Goal: Use online tool/utility: Utilize a website feature to perform a specific function

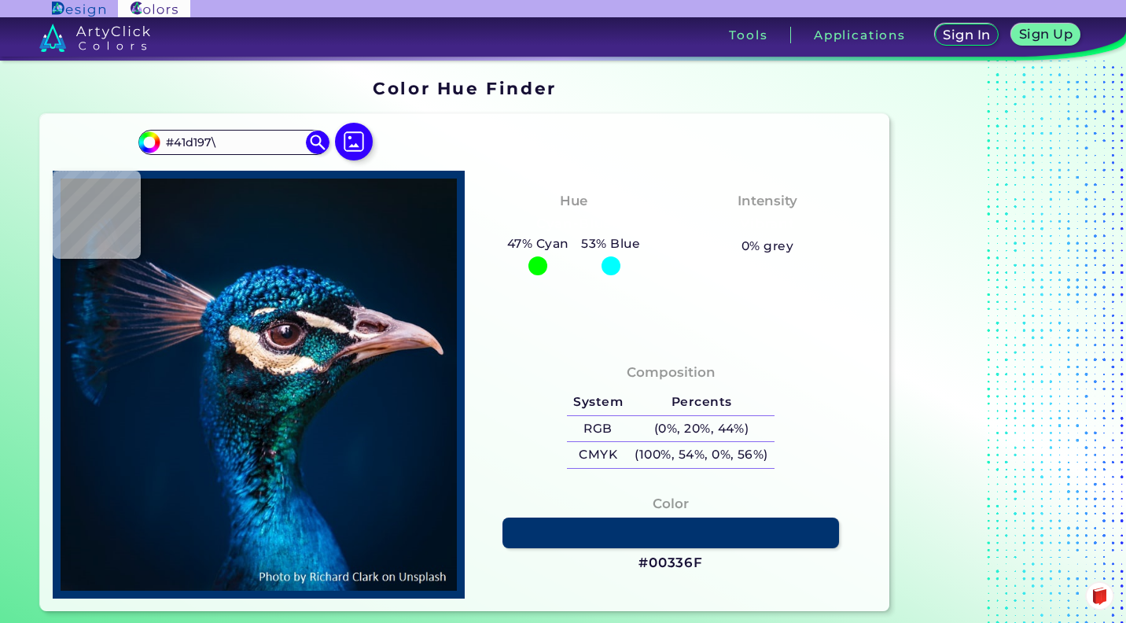
type input "#41d197\"
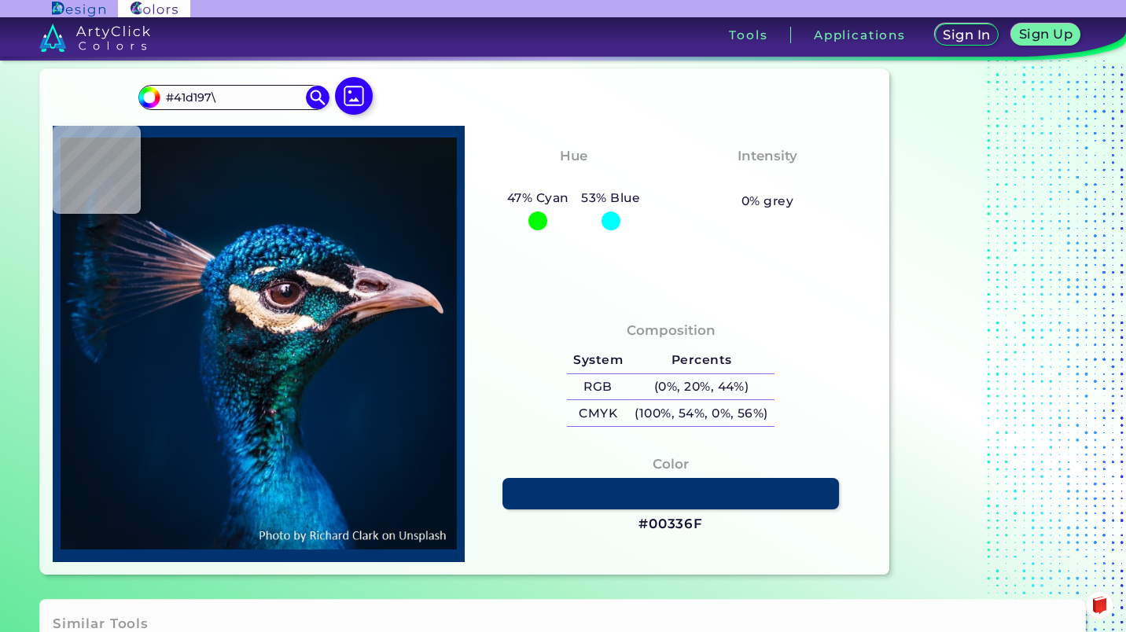
scroll to position [44, 0]
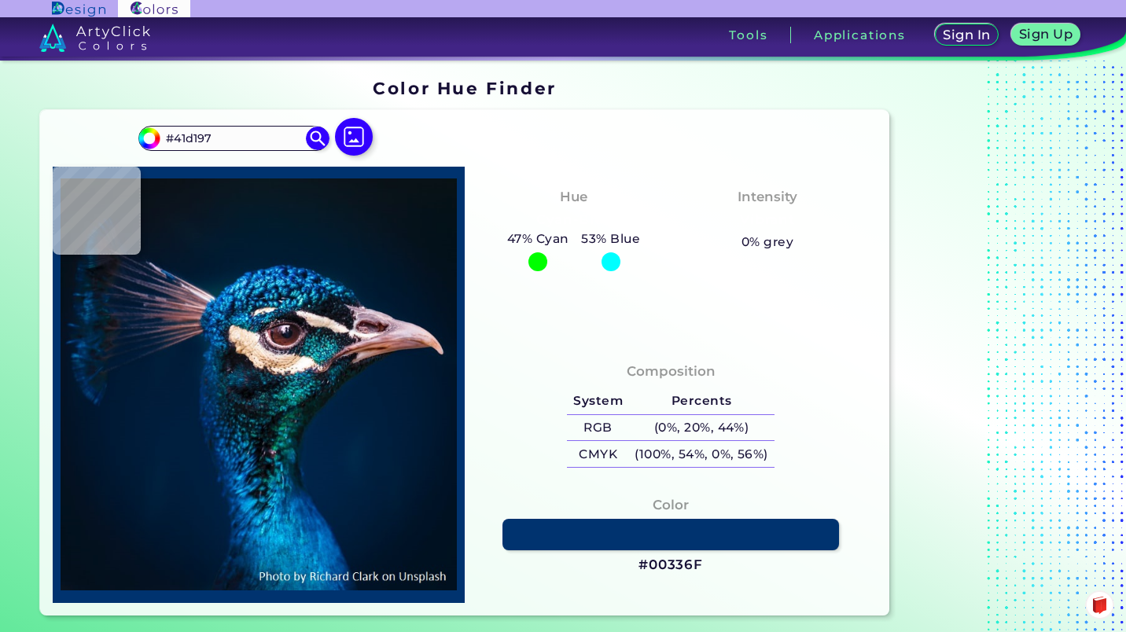
type input "#41d197"
type input "#41D197"
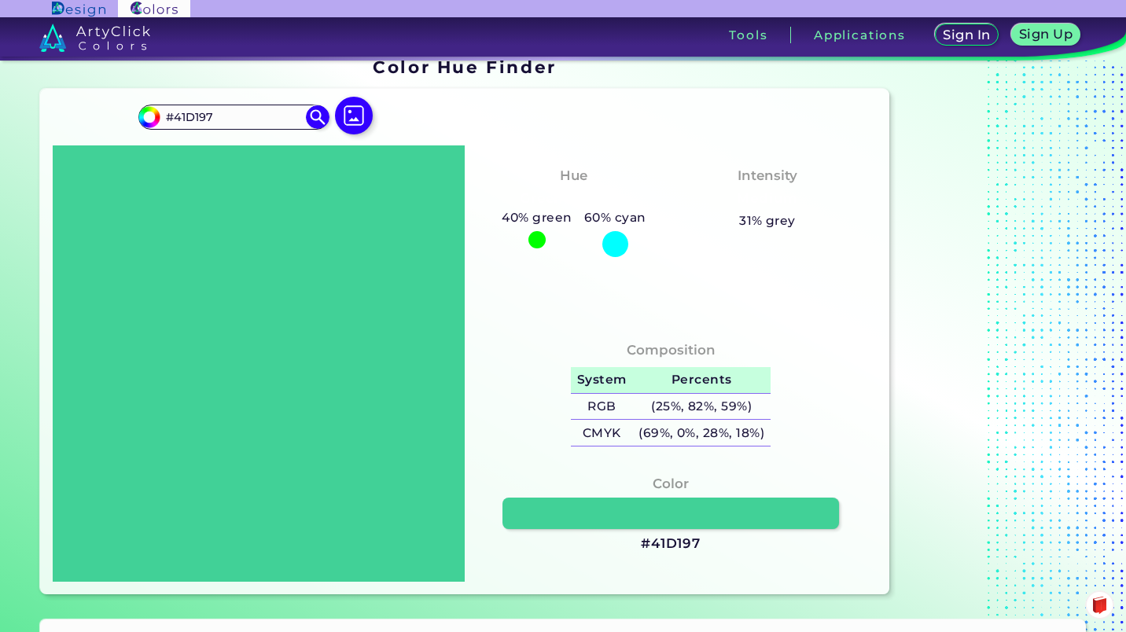
scroll to position [22, 0]
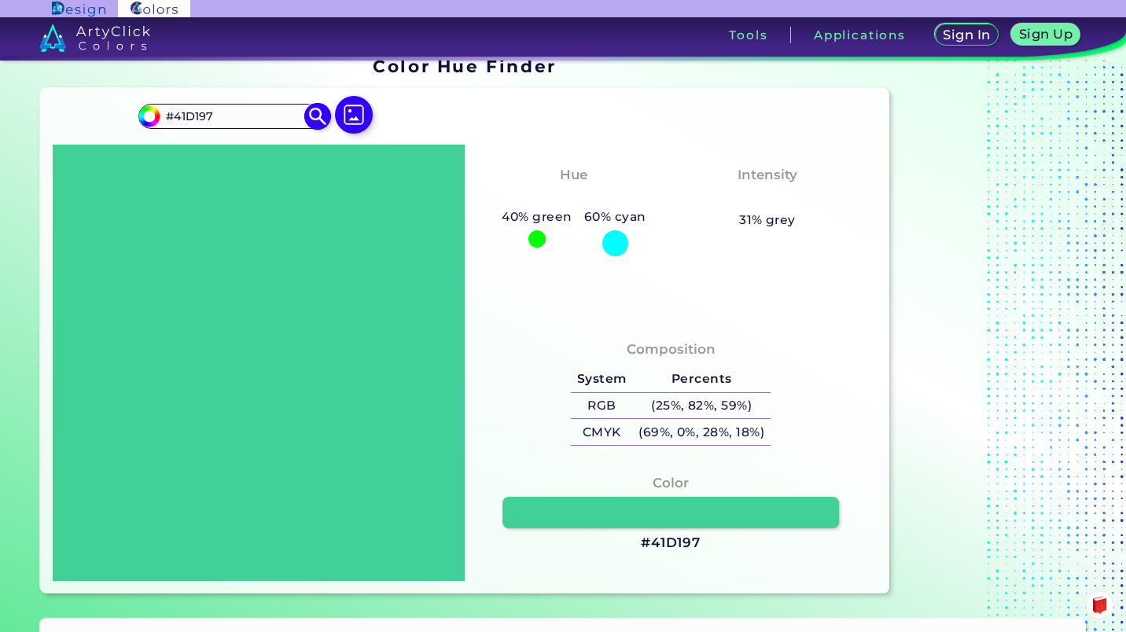
click at [149, 112] on input "#41d197" at bounding box center [148, 115] width 20 height 20
type input "#42d180"
type input "#42D180"
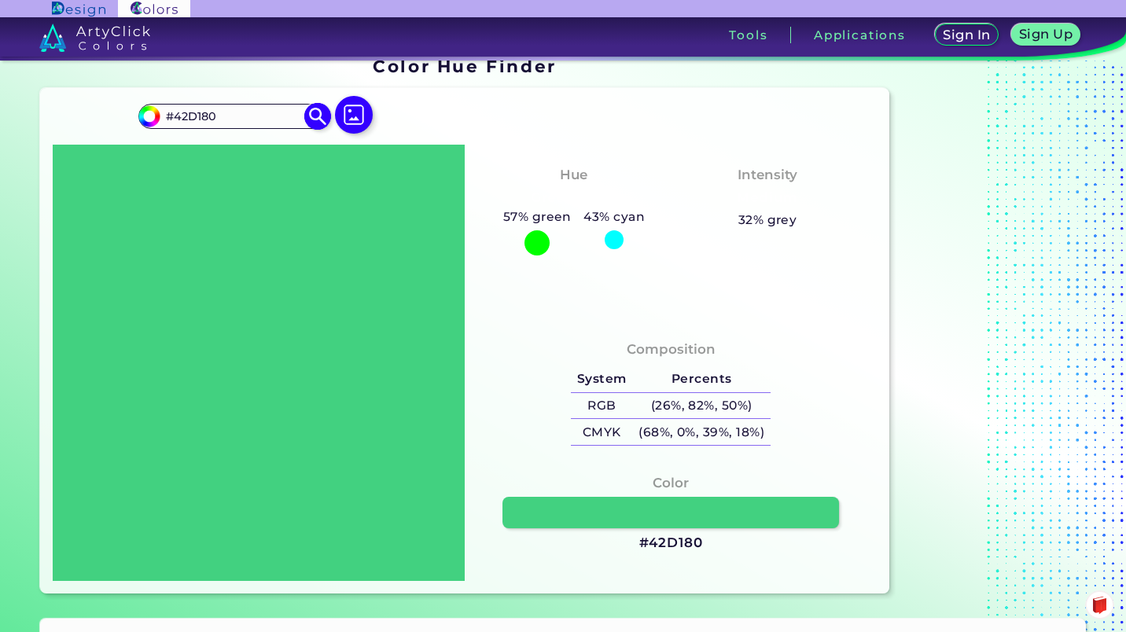
type input "#42d187"
type input "#42D187"
type input "#42d18e"
type input "#42D18E"
type input "#42d19a"
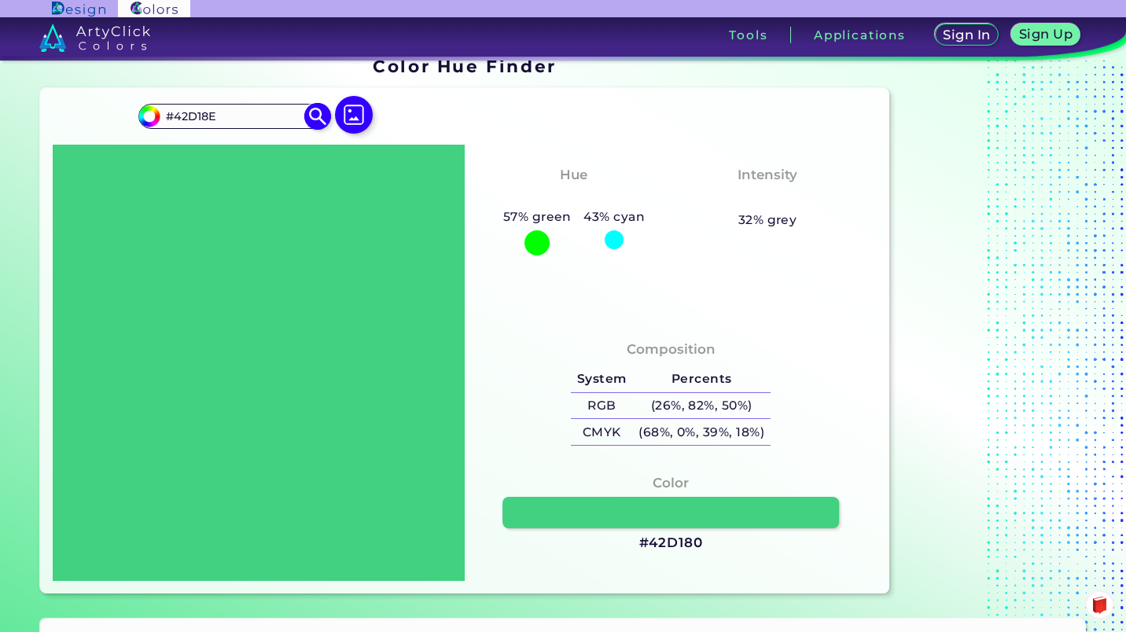
type input "#42D19A"
type input "#42d1ad"
type input "#42D1AD"
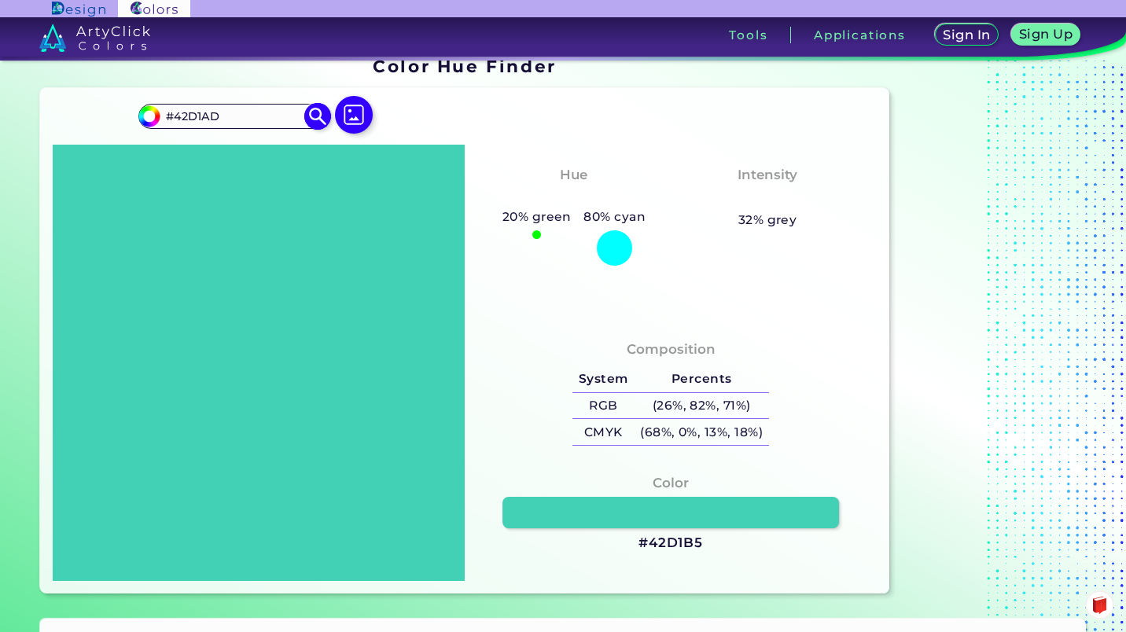
type input "#42d1b9"
type input "#42D1B9"
type input "#42cfd1"
type input "#42CFD1"
type input "#42add1"
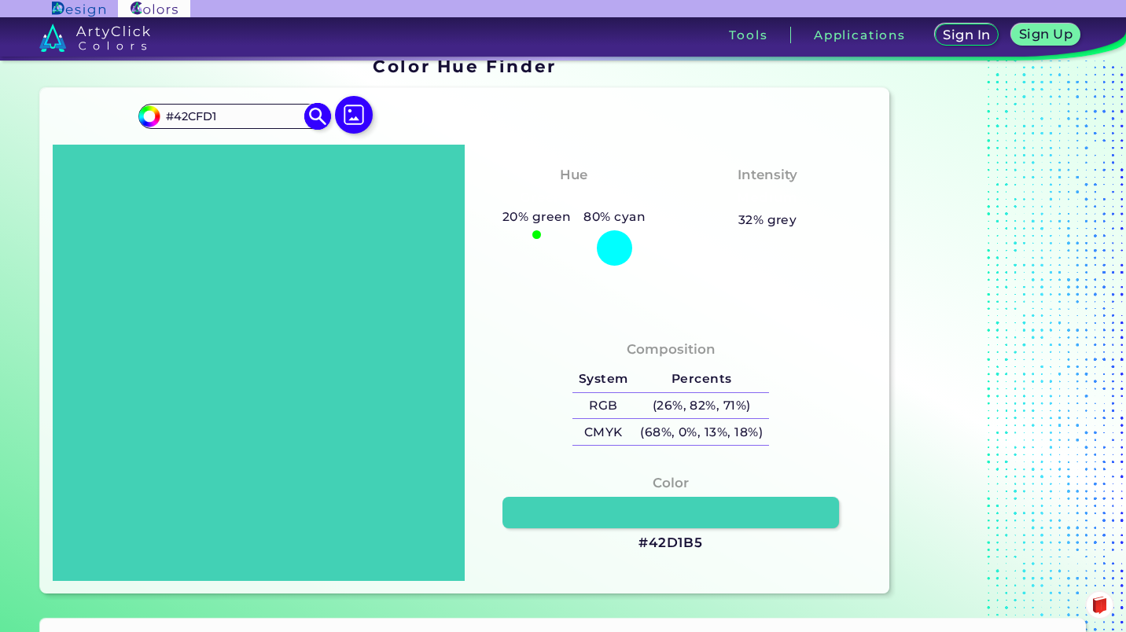
type input "#42ADD1"
type input "#4293d1"
type input "#4293D1"
type input "#4287d1"
type input "#4287D1"
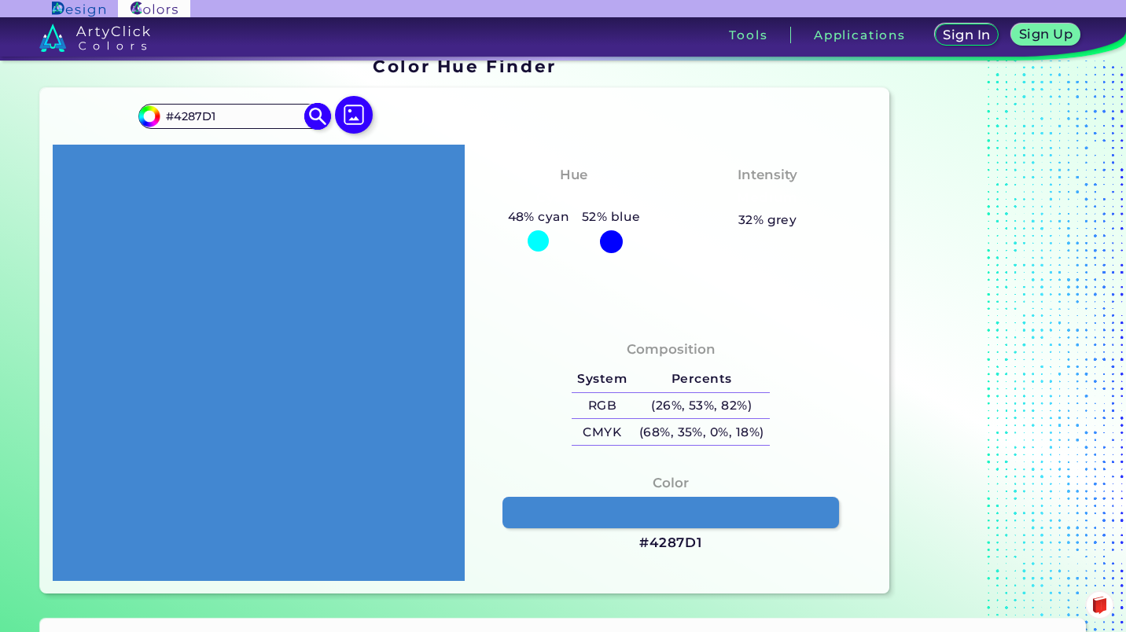
type input "#428cd1"
type input "#428CD1"
type input "#4293d1"
type input "#4293D1"
type input "#42b9d1"
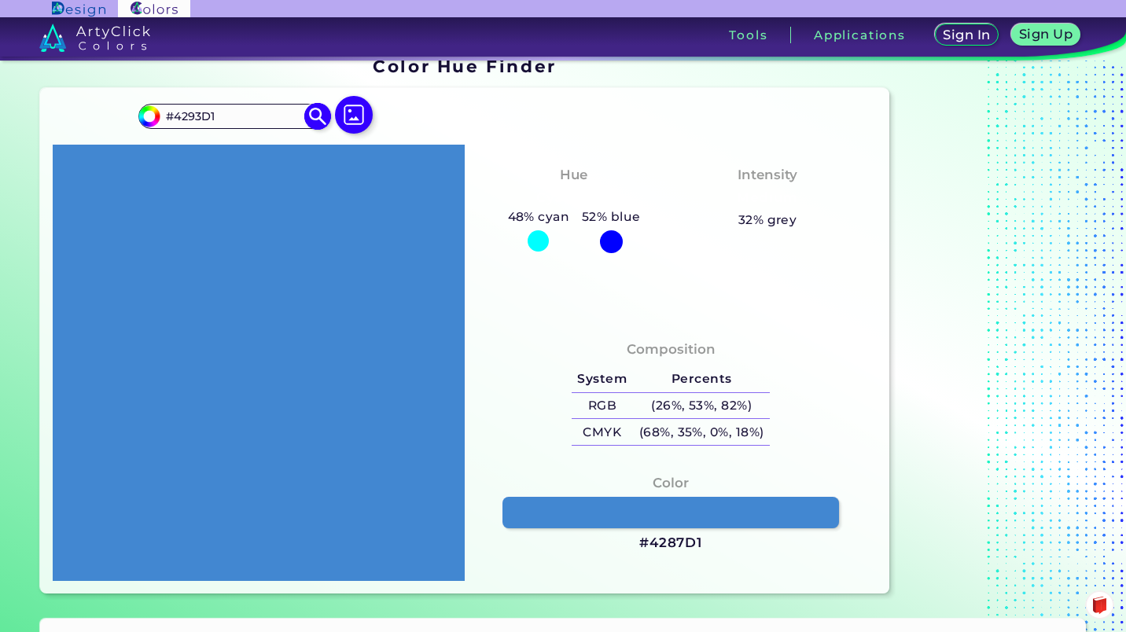
type input "#42B9D1"
type input "#42d193"
type input "#42D193"
type input "#42d174"
type input "#42D174"
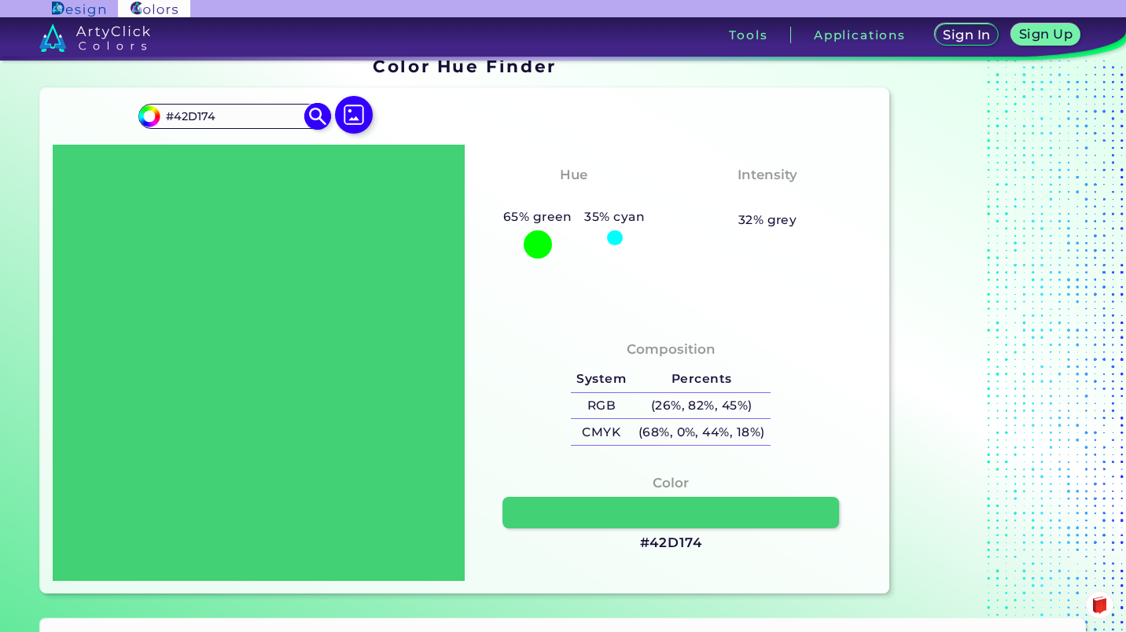
type input "#42d179"
type input "#42D179"
type input "#42d180"
type input "#42D180"
type input "#42d187"
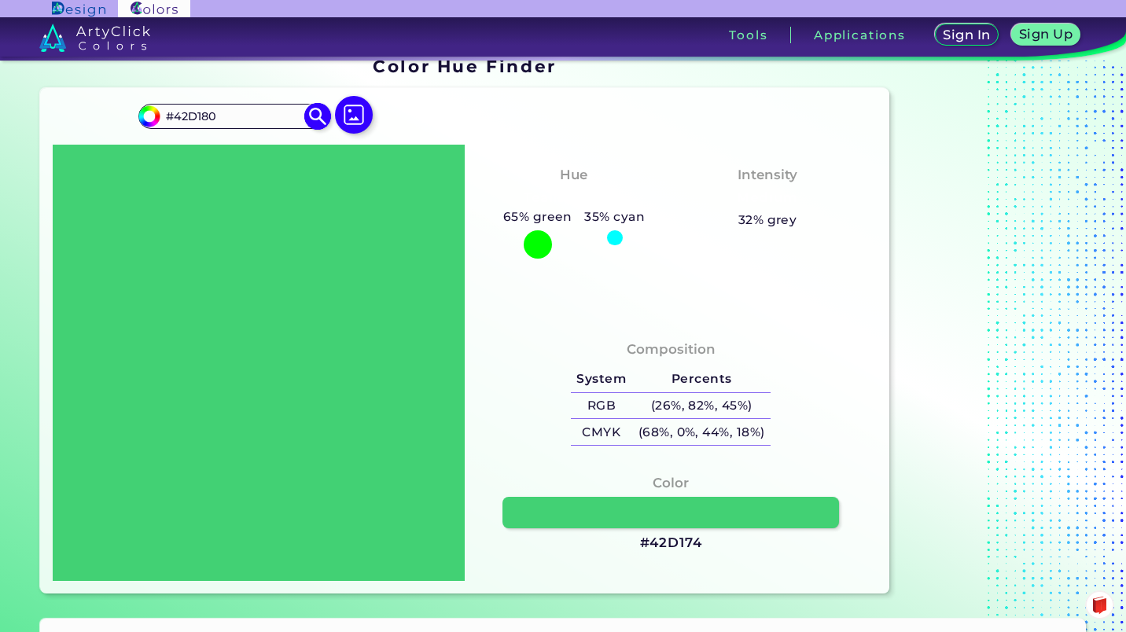
type input "#42D187"
type input "#42d18e"
type input "#42D18E"
type input "#42d193"
type input "#42D193"
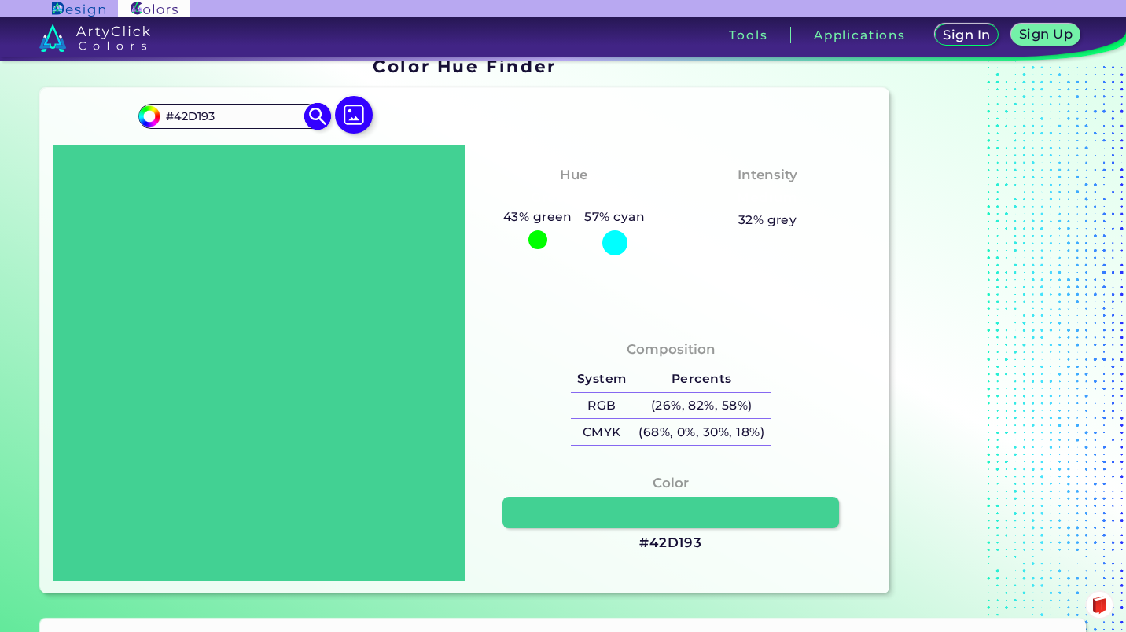
type input "#42d19a"
type input "#42D19A"
type input "#42d193"
type input "#42D193"
type input "#42d18e"
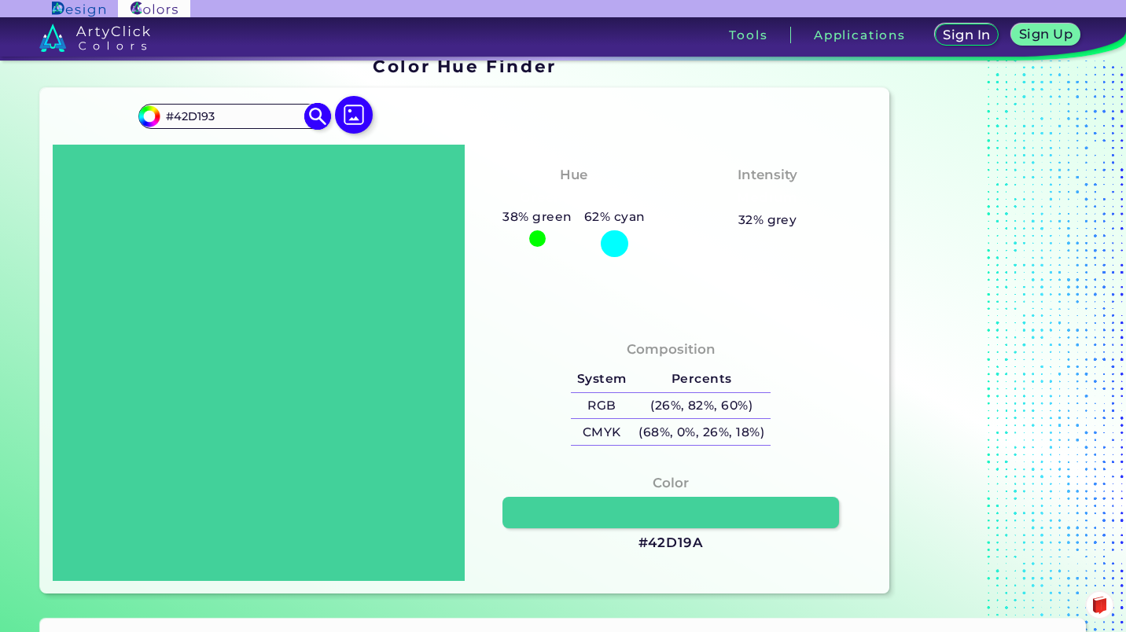
type input "#42D18E"
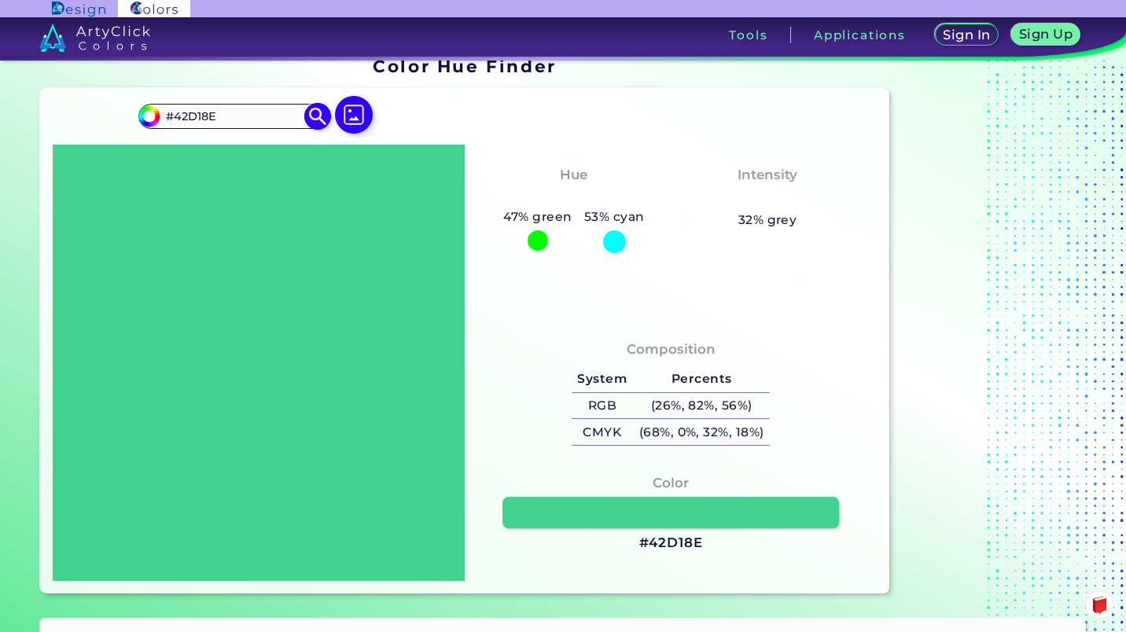
type input "#42d187"
type input "#42D187"
type input "#42d180"
type input "#42D180"
type input "#42d187"
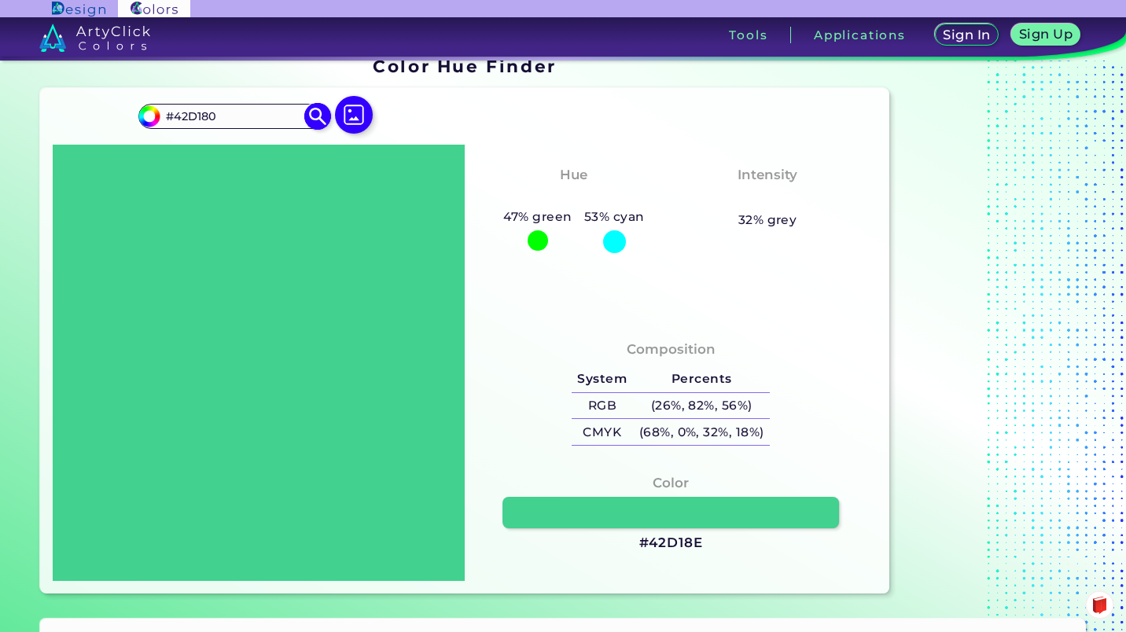
type input "#42D187"
type input "#42d18e"
type input "#42D18E"
type input "#3fd58f"
type input "#3FD58F"
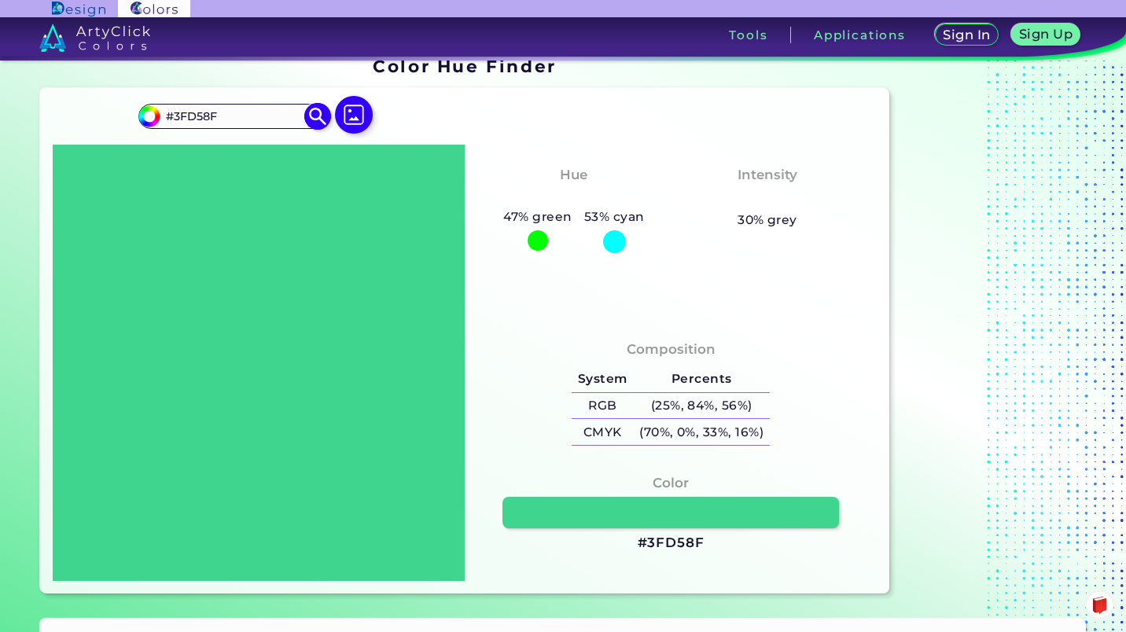
type input "#3dd68f"
type input "#3DD68F"
type input "#38d68c"
type input "#38D68C"
type input "#33db8d"
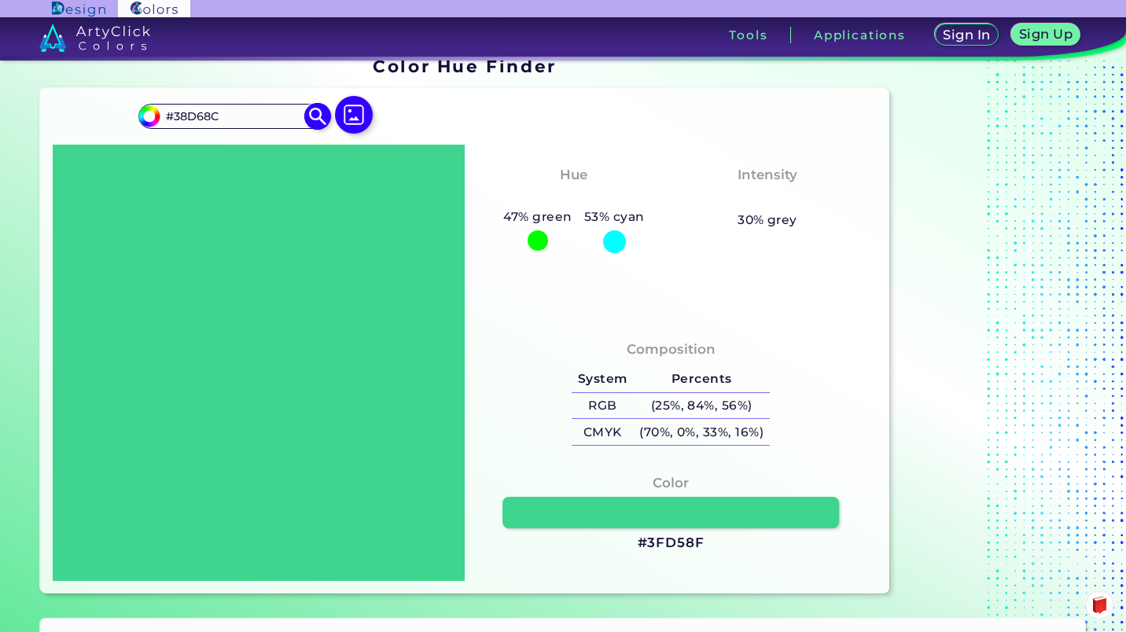
type input "#33DB8D"
type input "#2de18d"
type input "#2DE18D"
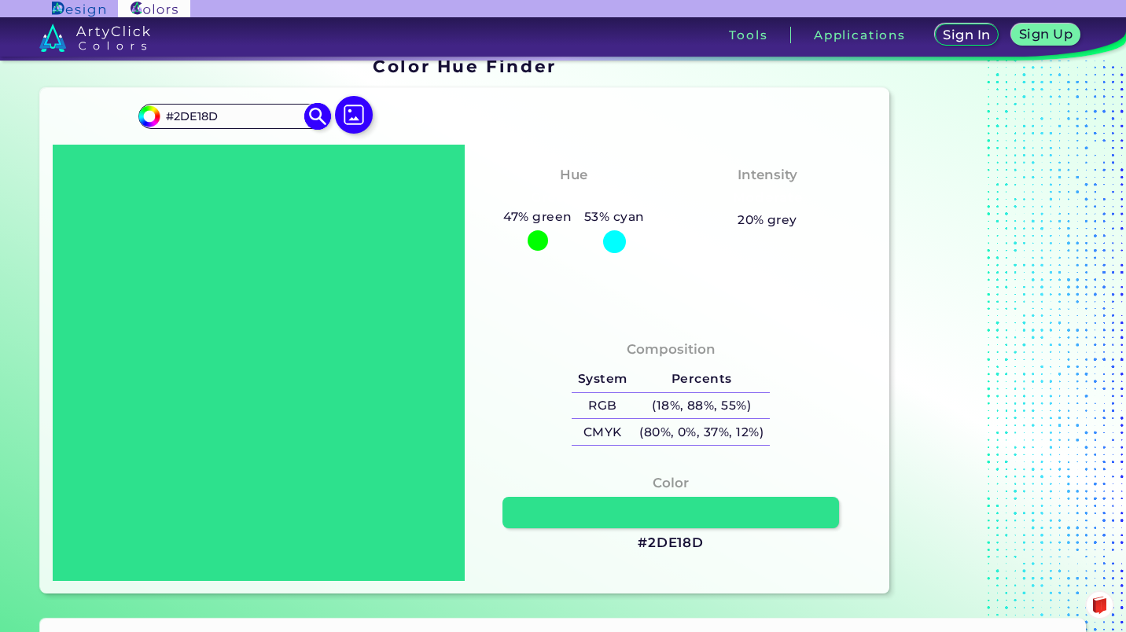
type input "#29e08b"
type input "#29E08B"
type input "#2de18d"
type input "#2DE18D"
type input "#2fe490"
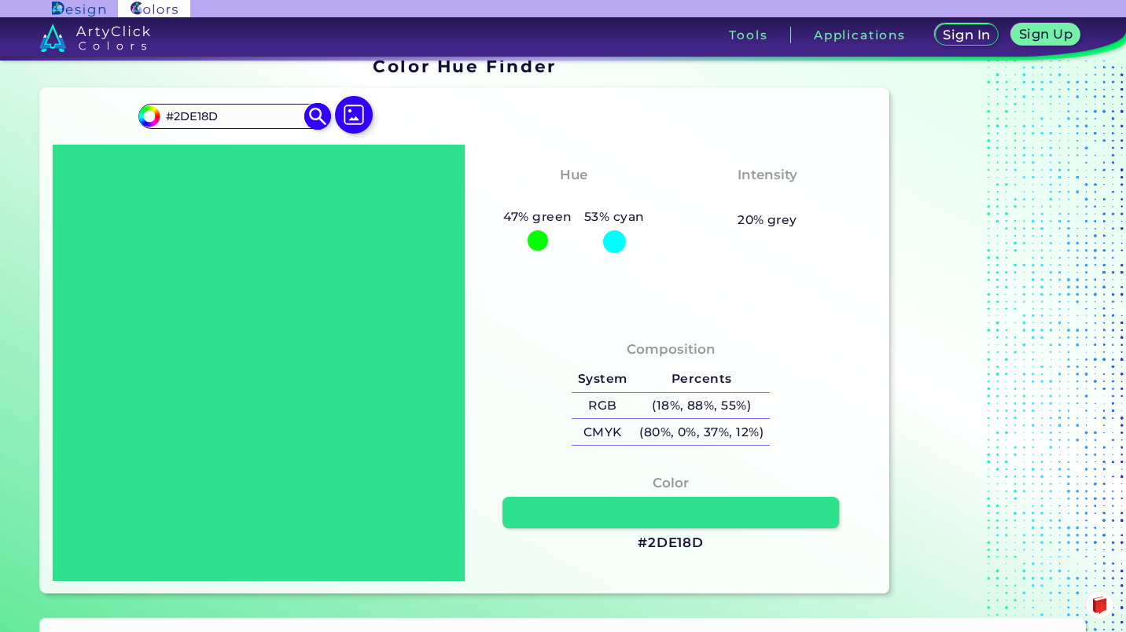
type input "#2FE490"
type input "#35e392"
type input "#35E392"
type input "#44e499"
type input "#44E499"
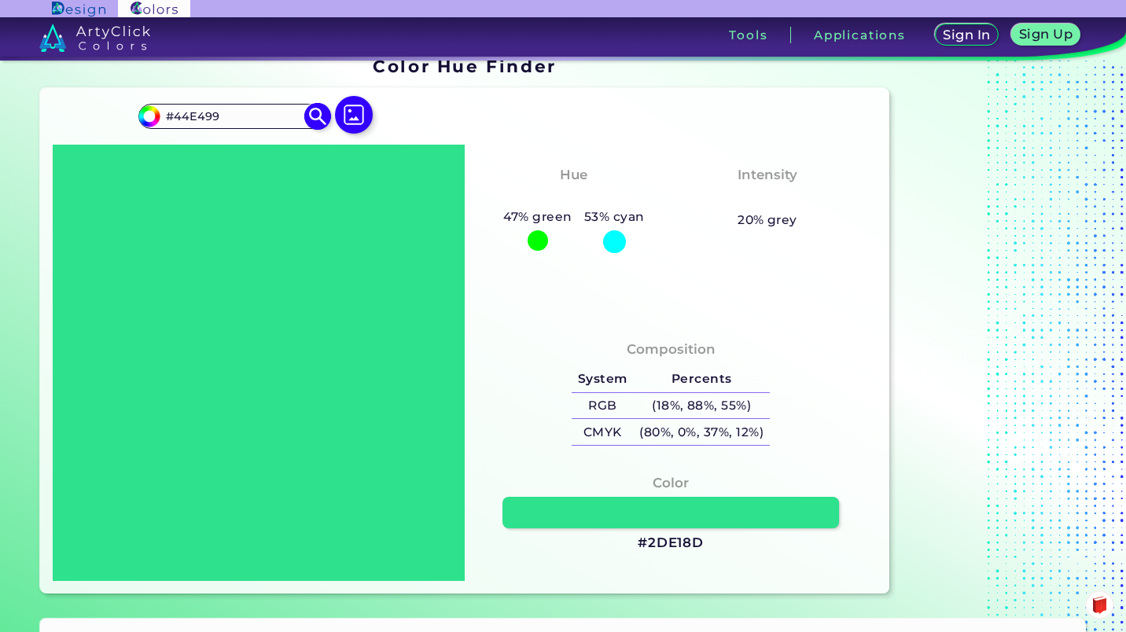
type input "#4fe39e"
type input "#4FE39E"
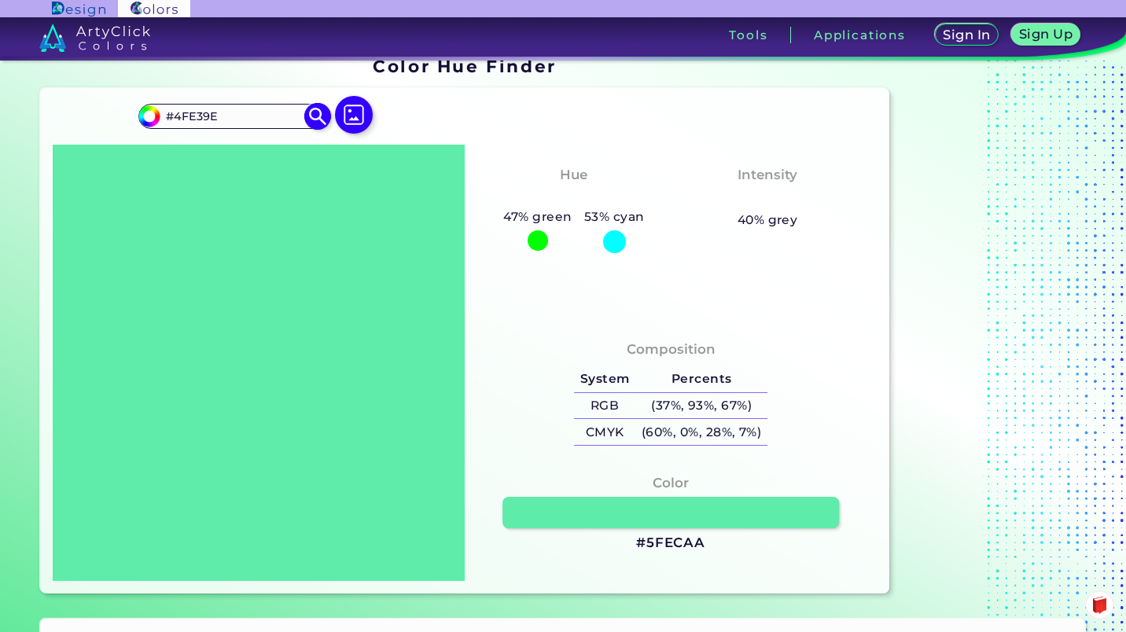
type input "#69f2b2"
type input "#69F2B2"
type input "#80ffc3"
type input "#80FFC3"
type input "#85ffc6"
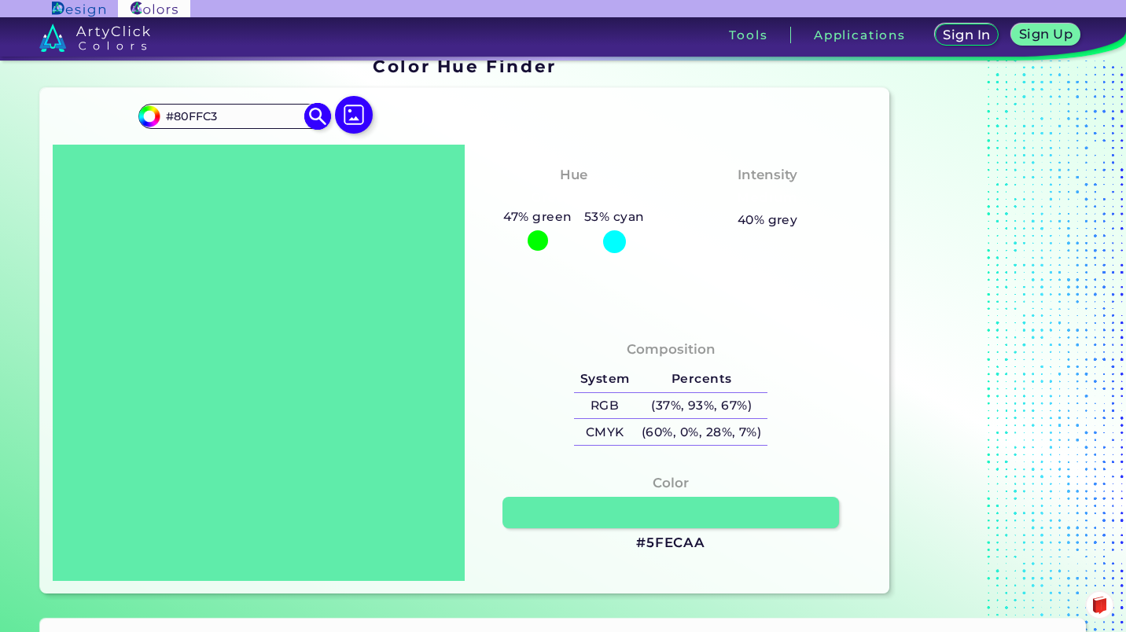
type input "#85FFC6"
type input "#8affc8"
type input "#8AFFC8"
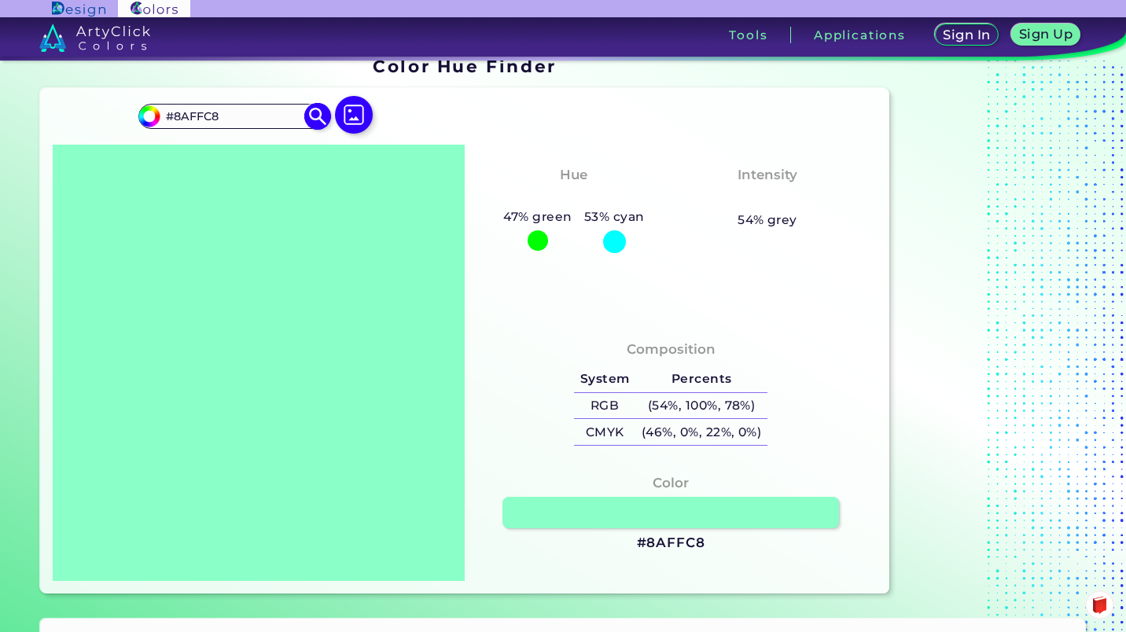
type input "#86fec6"
type input "#86FEC6"
type input "#85ffc6"
type input "#85FFC6"
type input "#80ffc3"
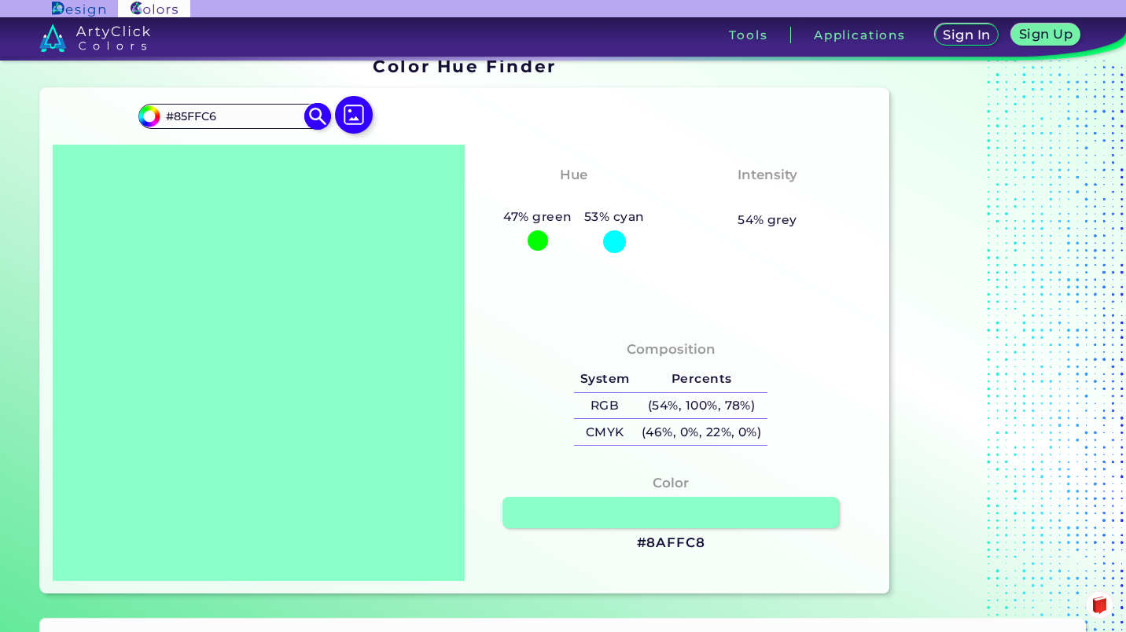
type input "#80FFC3"
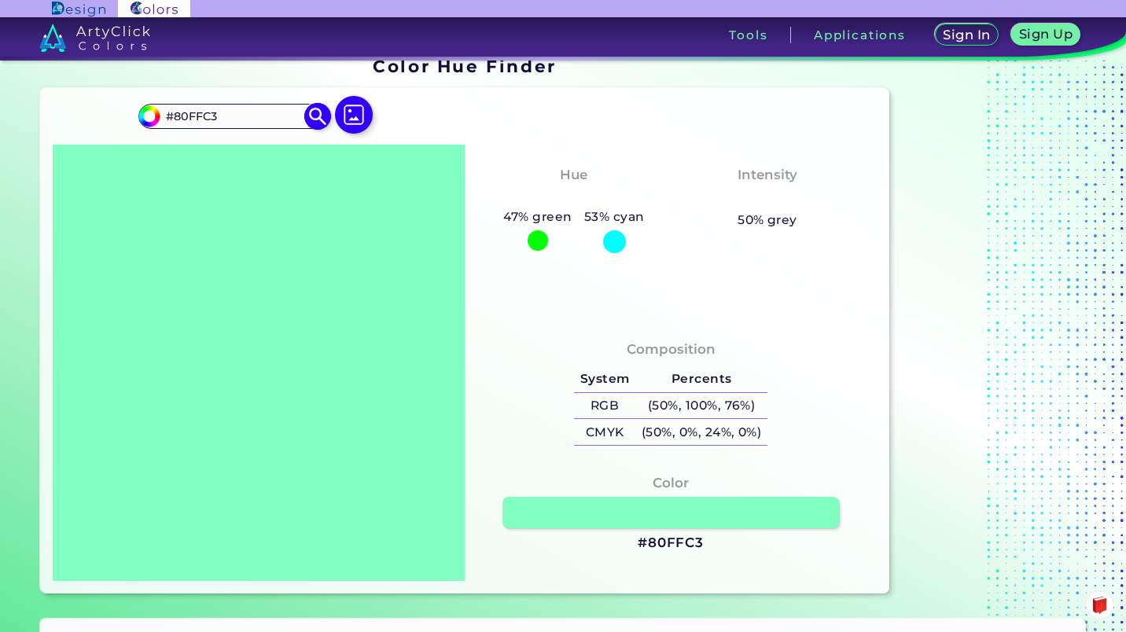
type input "#81fec3"
type input "#81FEC3"
type input "#80ffc3"
type input "#80FFC3"
type input "#7cfec1"
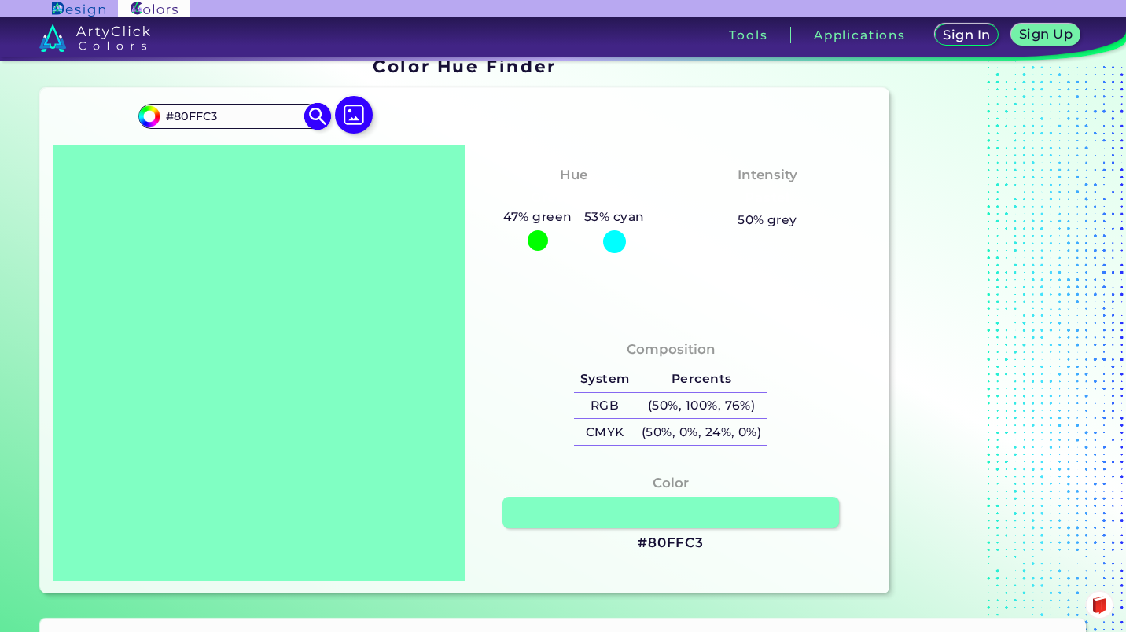
type input "#7CFEC1"
type input "#7affc1"
type input "#7AFFC1"
type input "#75ffbf"
type input "#75FFBF"
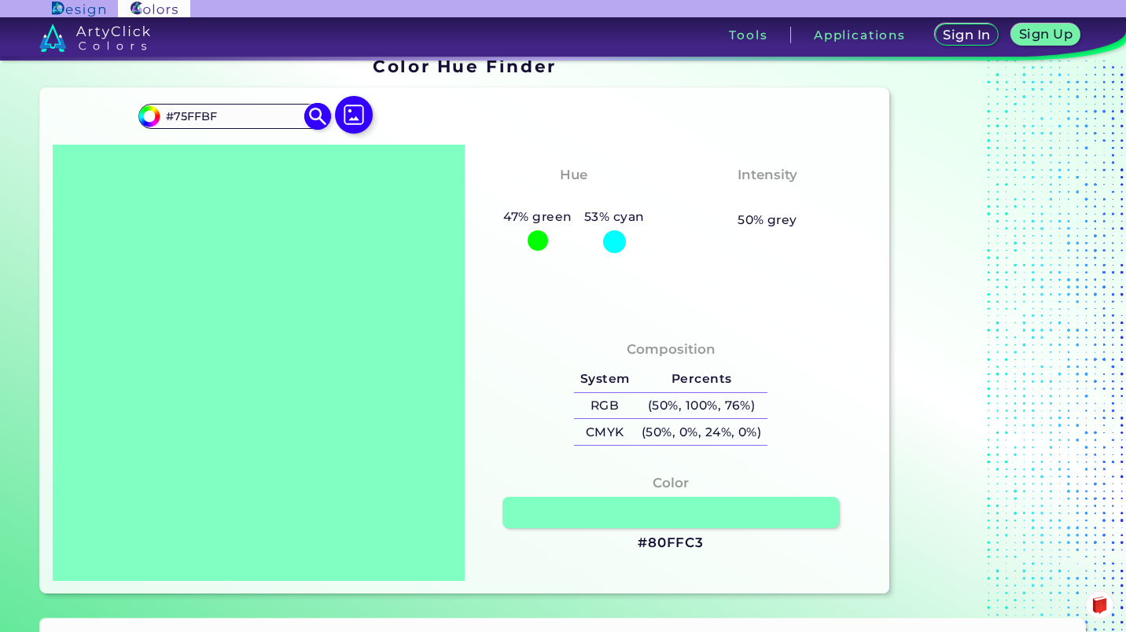
type input "#76febf"
type input "#76FEBF"
type input "#75ffbf"
type input "#75FFBF"
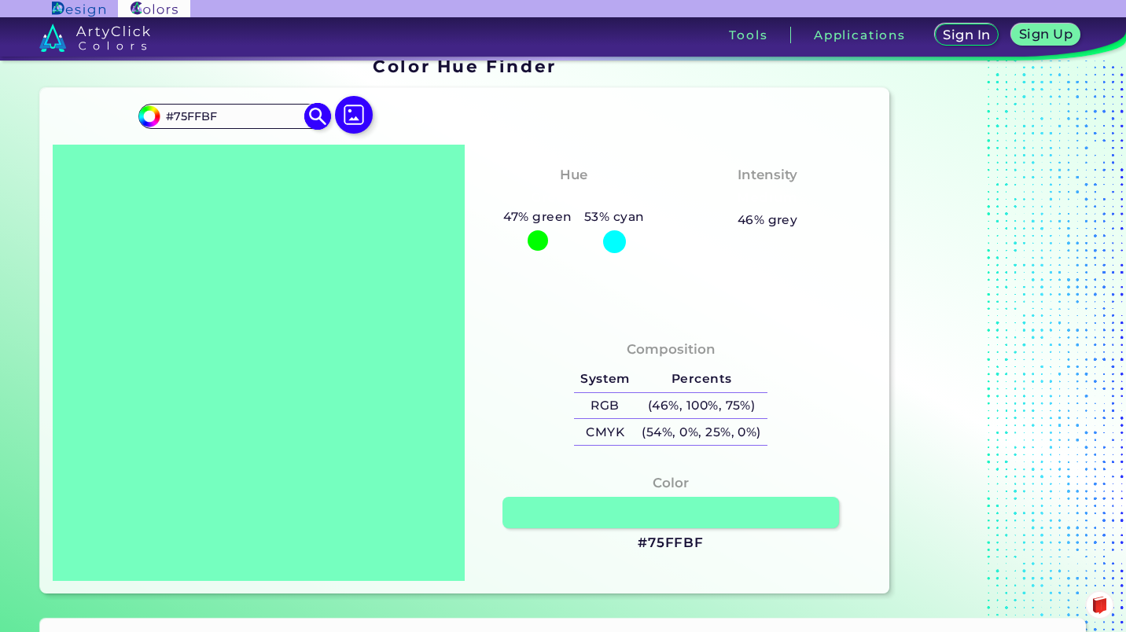
type input "#71febc"
type input "#71FEBC"
type input "#75ffbf"
type input "#75FFBF"
type input "#76febf"
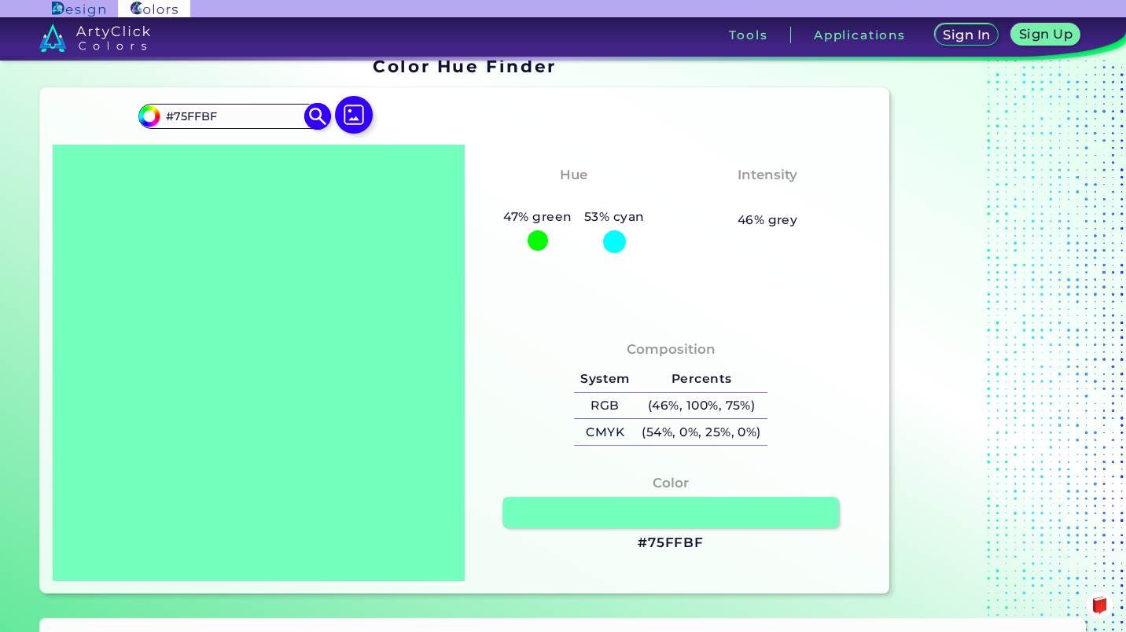
type input "#76FEBF"
type input "#7affc1"
type input "#7AFFC1"
type input "#7cfec1"
type input "#7CFEC1"
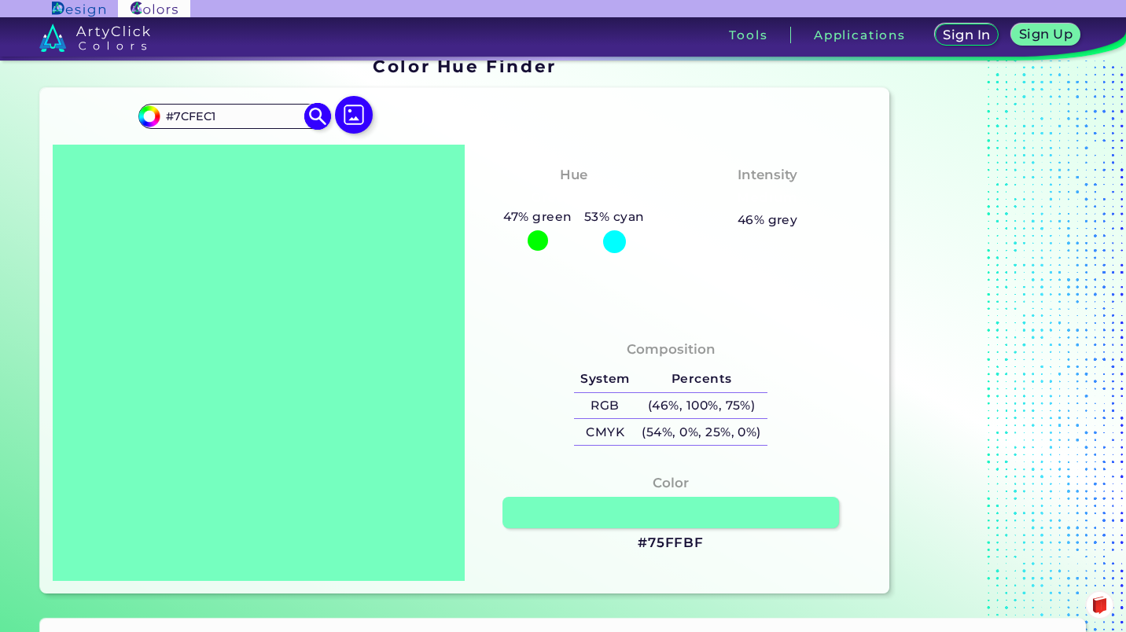
type input "#81fec3"
type input "#81FEC3"
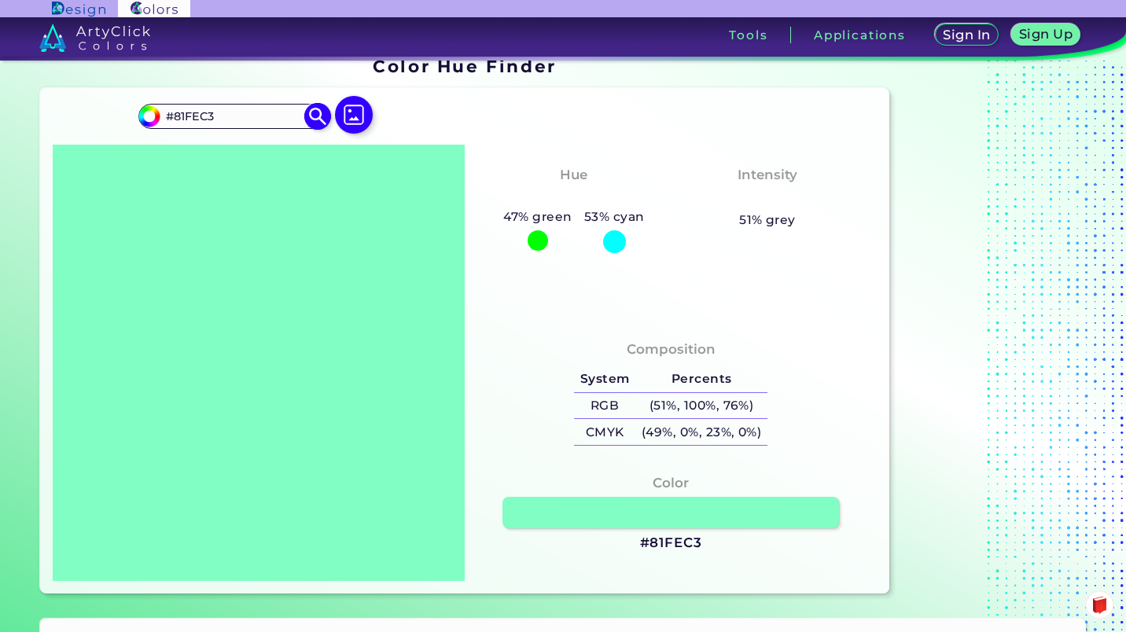
type input "#85ffc6"
type input "#85FFC6"
type input "#86fec6"
type input "#86FEC6"
type input "#8affc8"
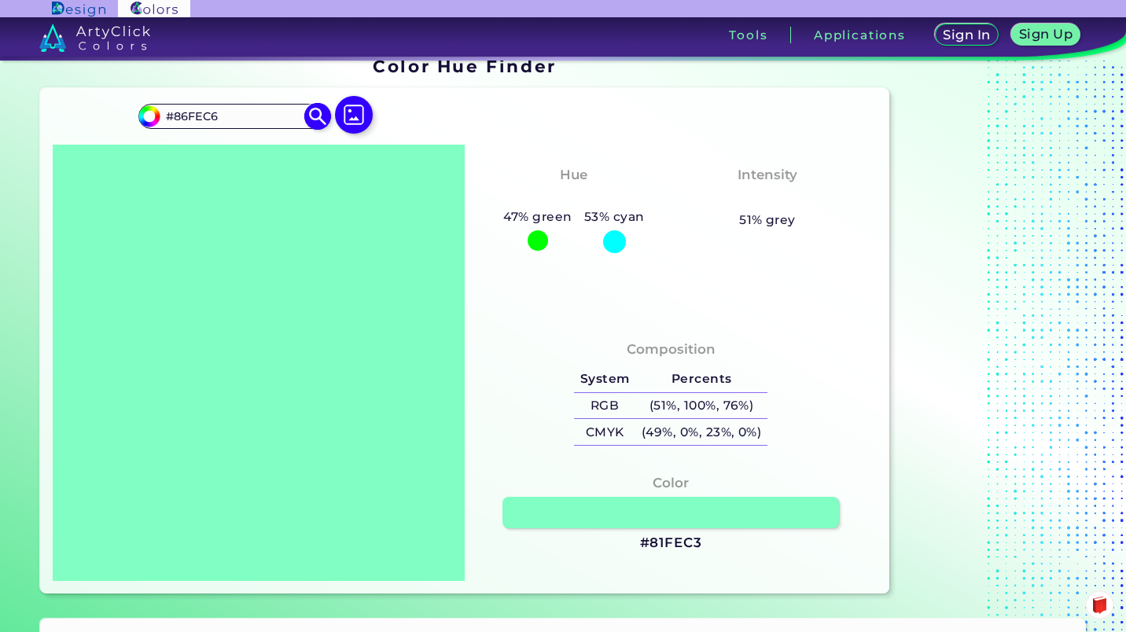
type input "#8AFFC8"
type input "#8bfec8"
type input "#8BFEC8"
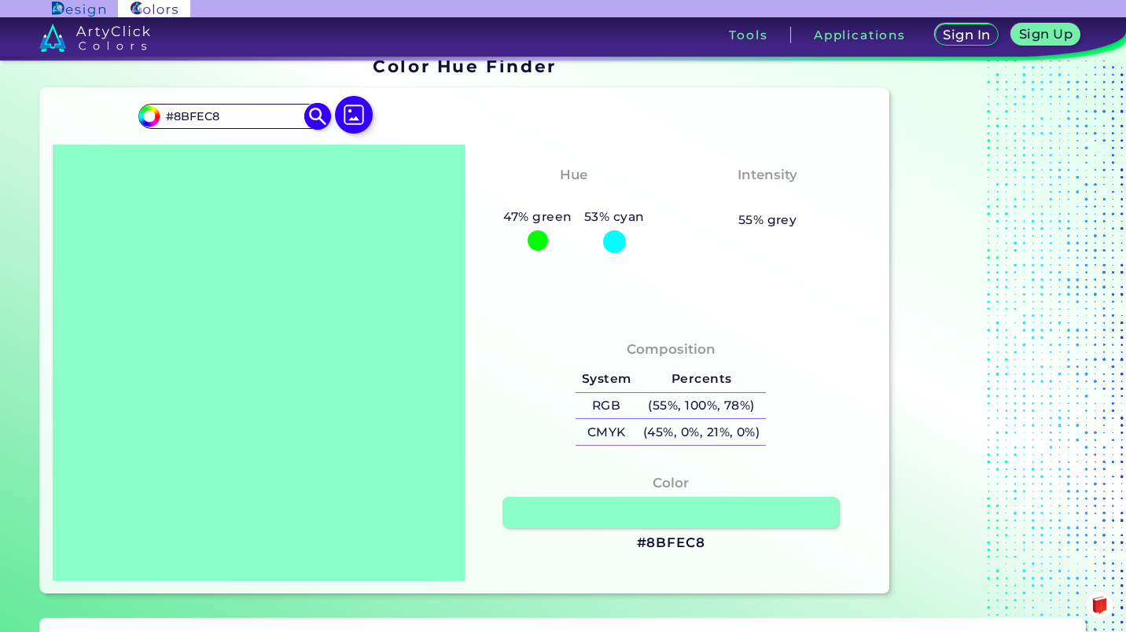
type input "#8bfecc"
type input "#8BFECC"
type input "#8bfed2"
type input "#8BFED2"
type input "#8bfed8"
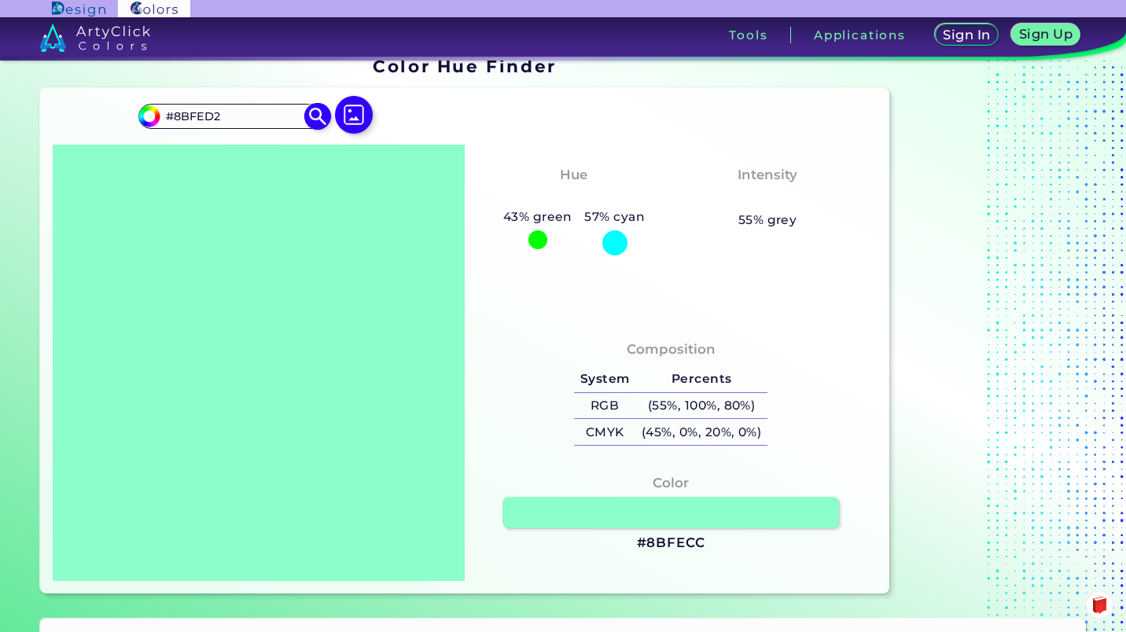
type input "#8BFED8"
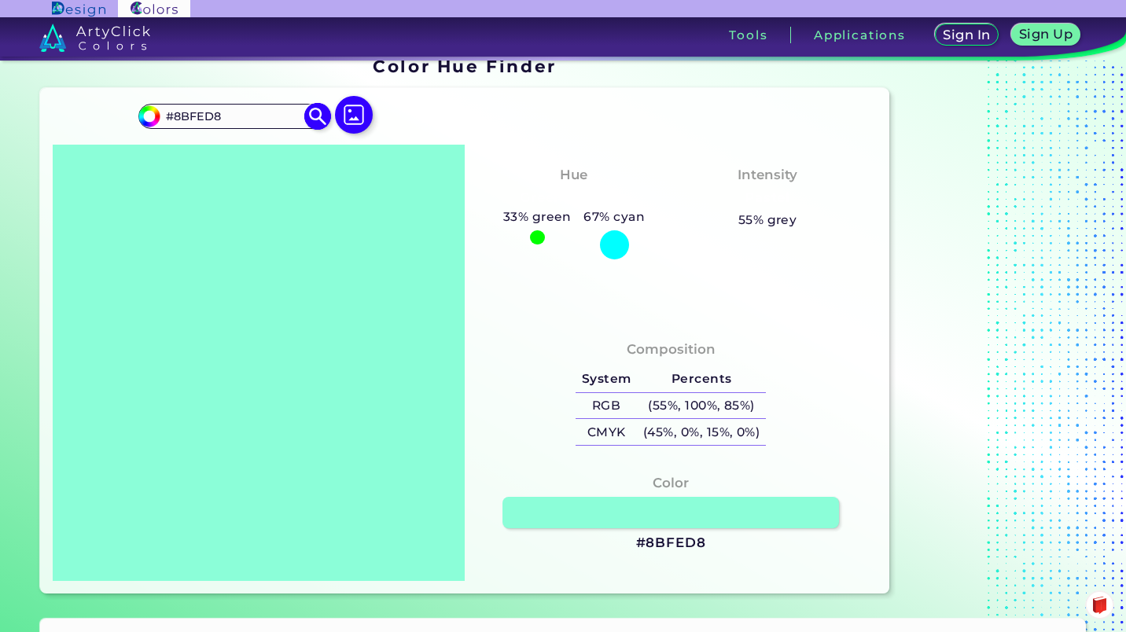
type input "#8bfedb"
type input "#8BFEDB"
type input "#8bfee1"
type input "#8BFEE1"
type input "#8bfee7"
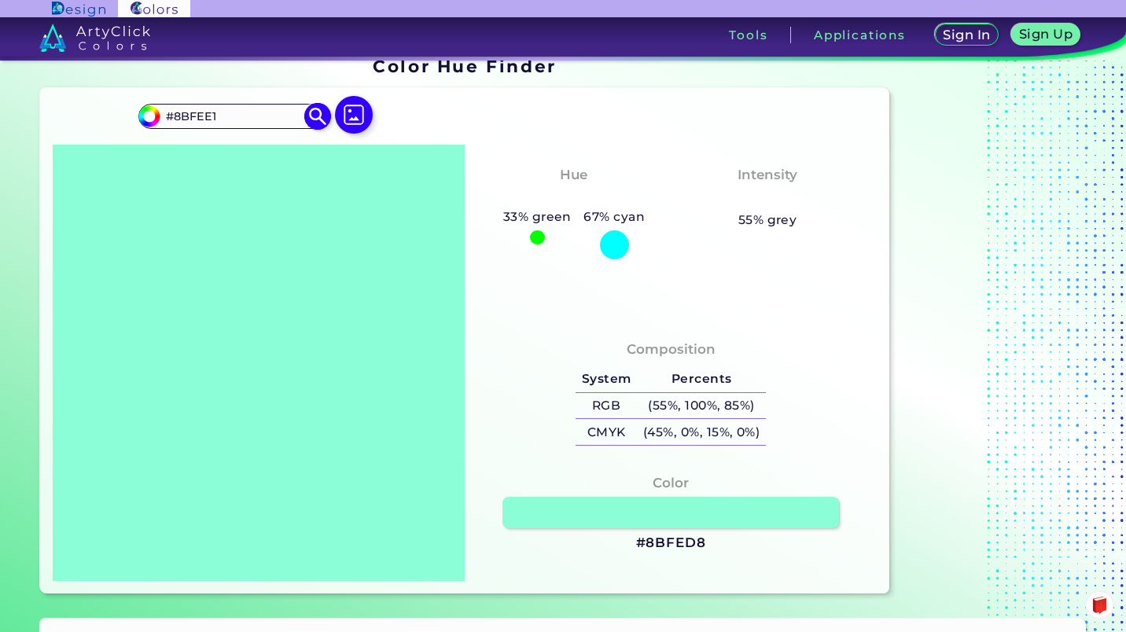
type input "#8BFEE7"
type input "#8bfeeb"
type input "#8BFEEB"
type input "#8bfef0"
type input "#8BFEF0"
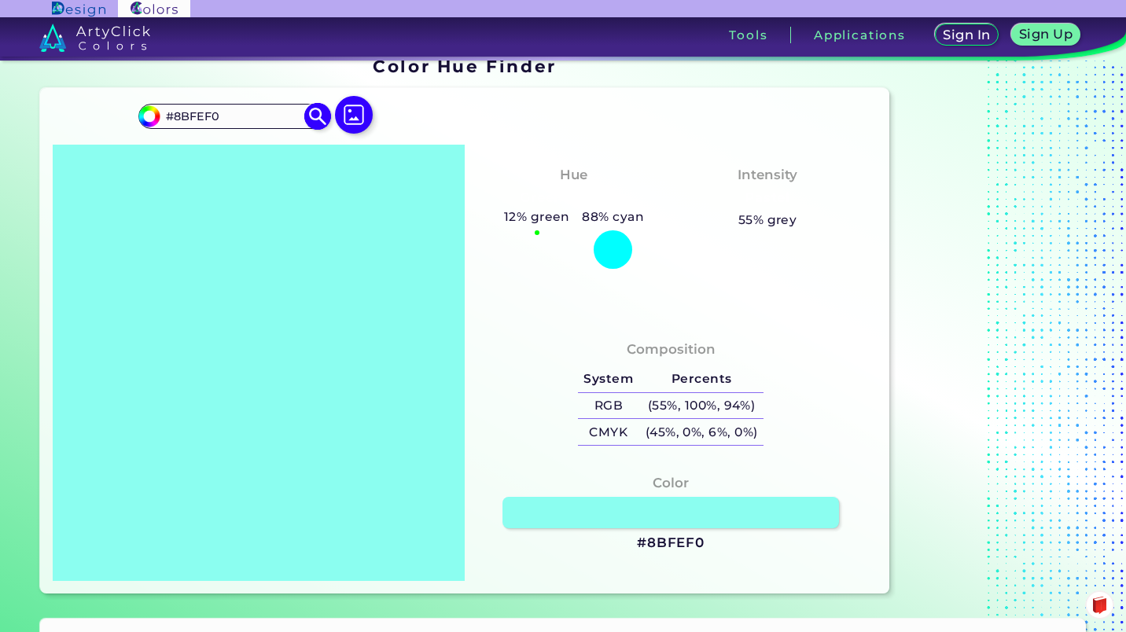
type input "#8bfeeb"
type input "#8BFEEB"
type input "#8bfee7"
type input "#8BFEE7"
type input "#8bfee1"
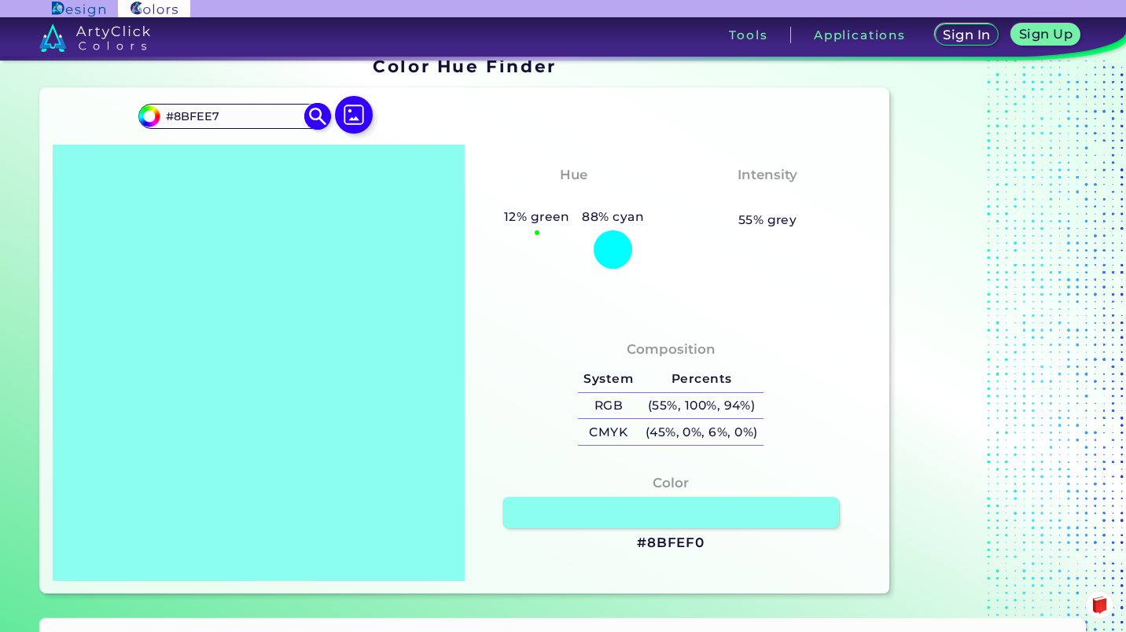
type input "#8BFEE1"
type input "#8bfedb"
type input "#8BFEDB"
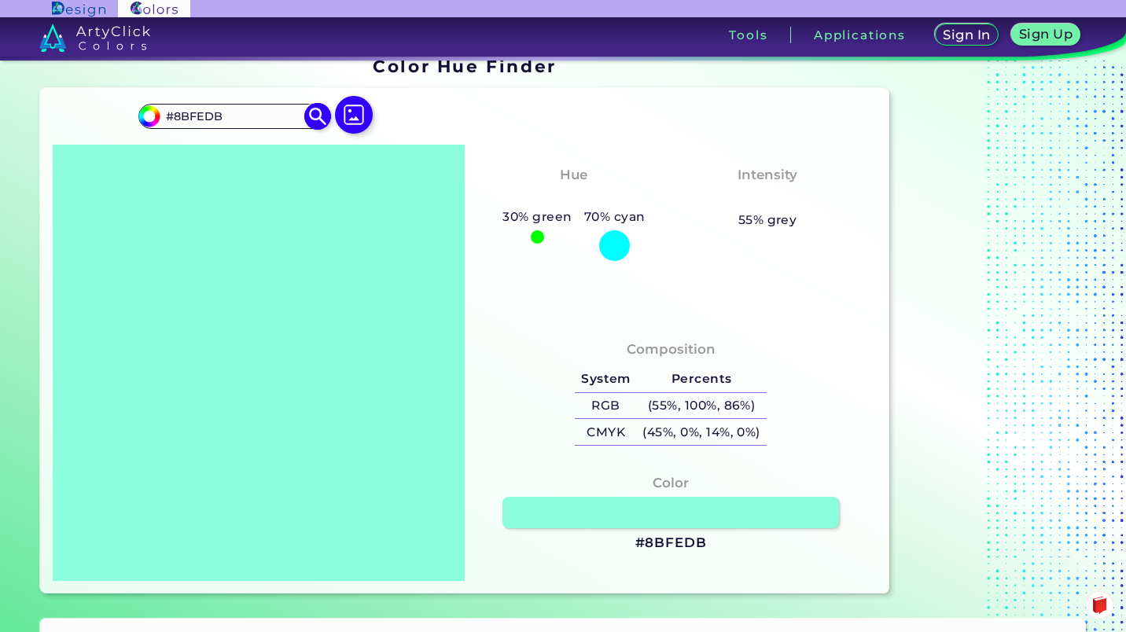
type input "#8bfed8"
type input "#8BFED8"
type input "#8bfedb"
type input "#8BFEDB"
type input "#8bfee1"
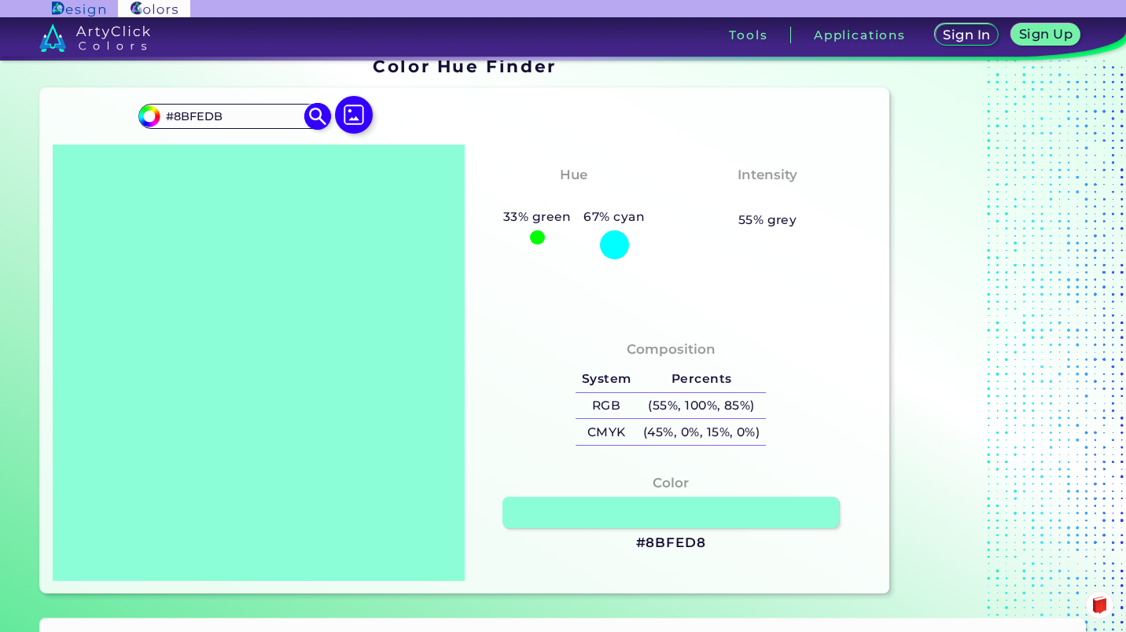
type input "#8BFEE1"
type input "#8bfee7"
type input "#8BFEE7"
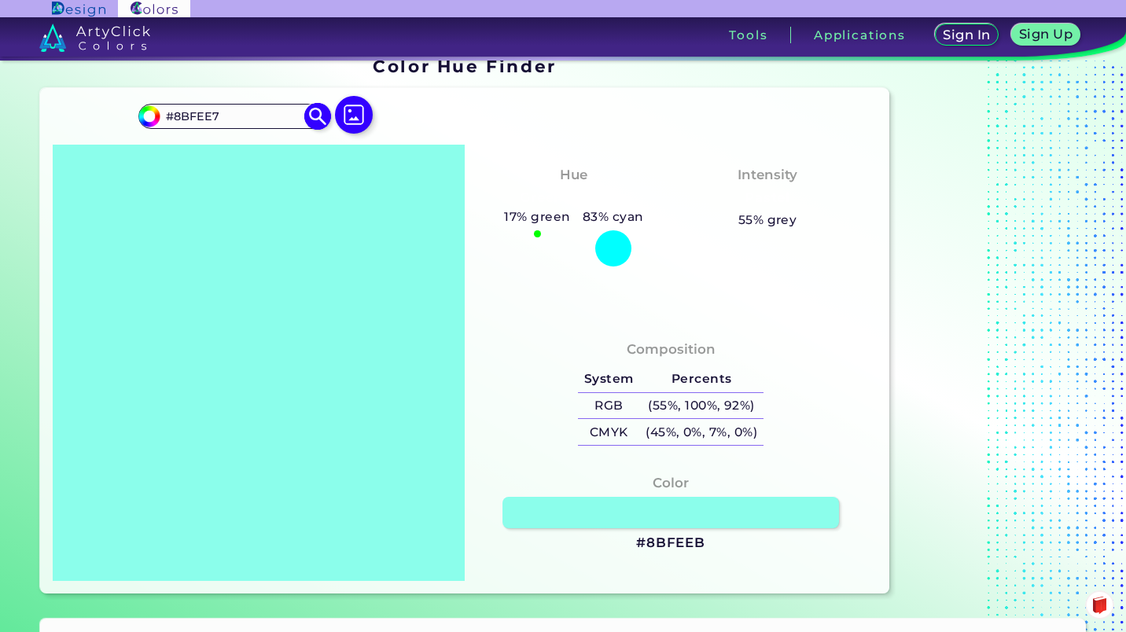
type input "#8bfeeb"
type input "#8BFEEB"
type input "#8bfef0"
type input "#8BFEF0"
type input "#8bfef6"
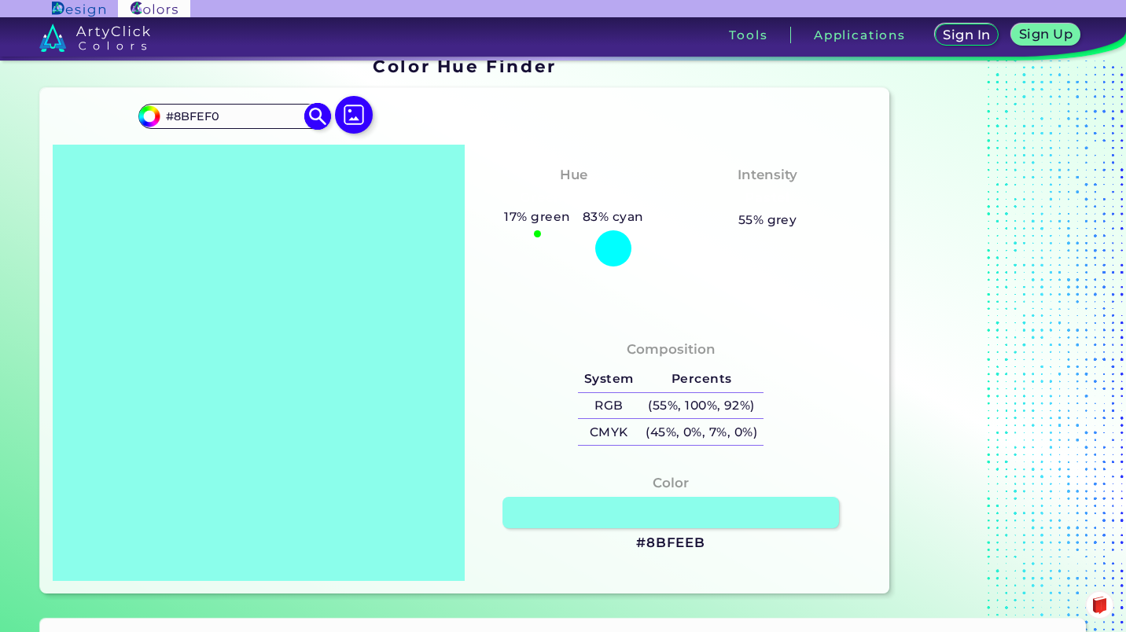
type input "#8BFEF6"
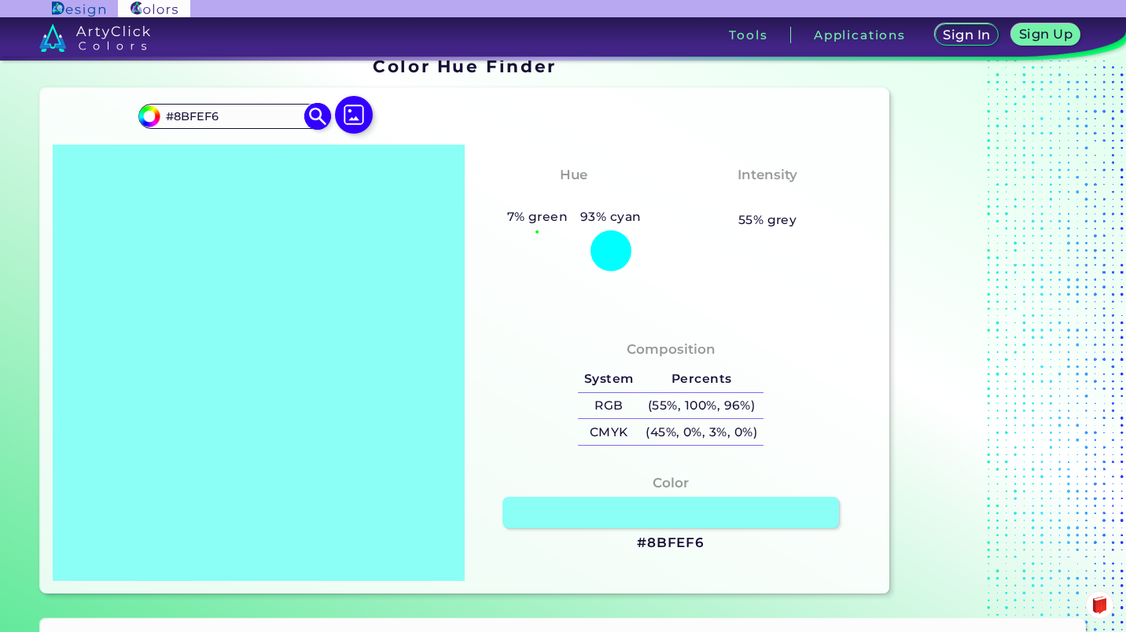
type input "#8bfef0"
type input "#8BFEF0"
type input "#8bfeeb"
type input "#8BFEEB"
type input "#8bfee7"
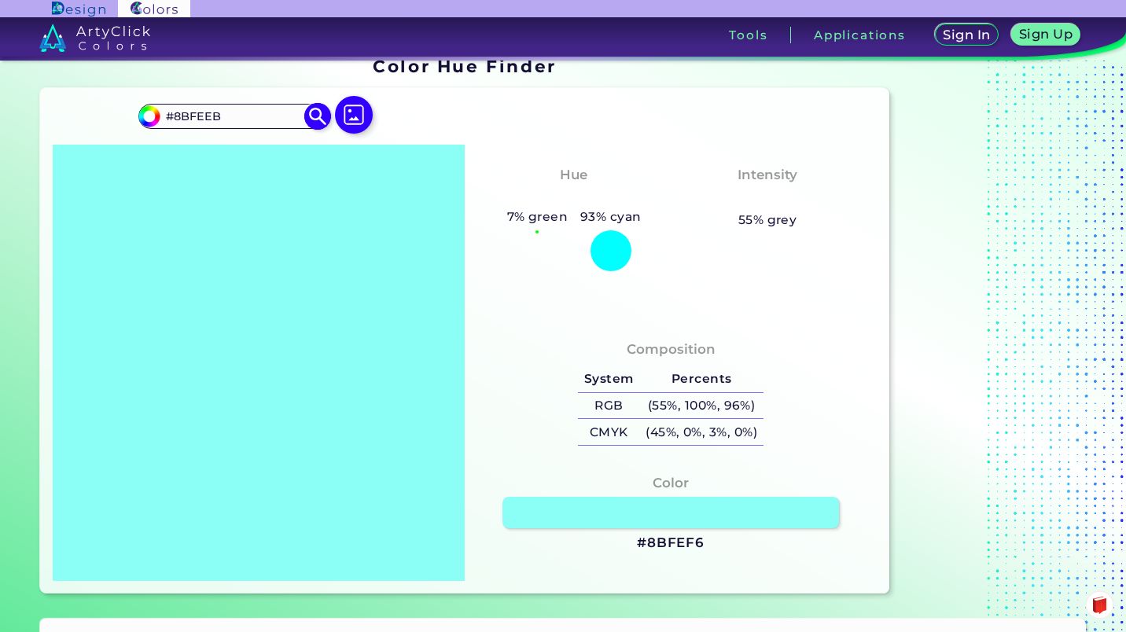
type input "#8BFEE7"
type input "#8bfee1"
type input "#8BFEE1"
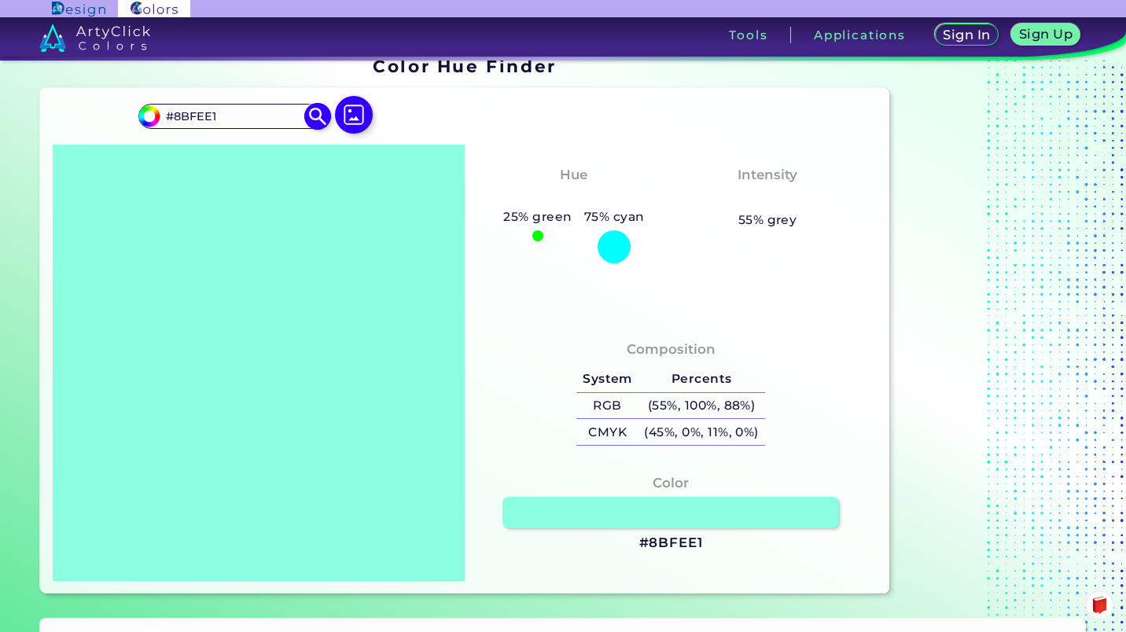
type input "#8bfedb"
type input "#8BFEDB"
type input "#8bfee1"
type input "#8BFEE1"
type input "#8bfee7"
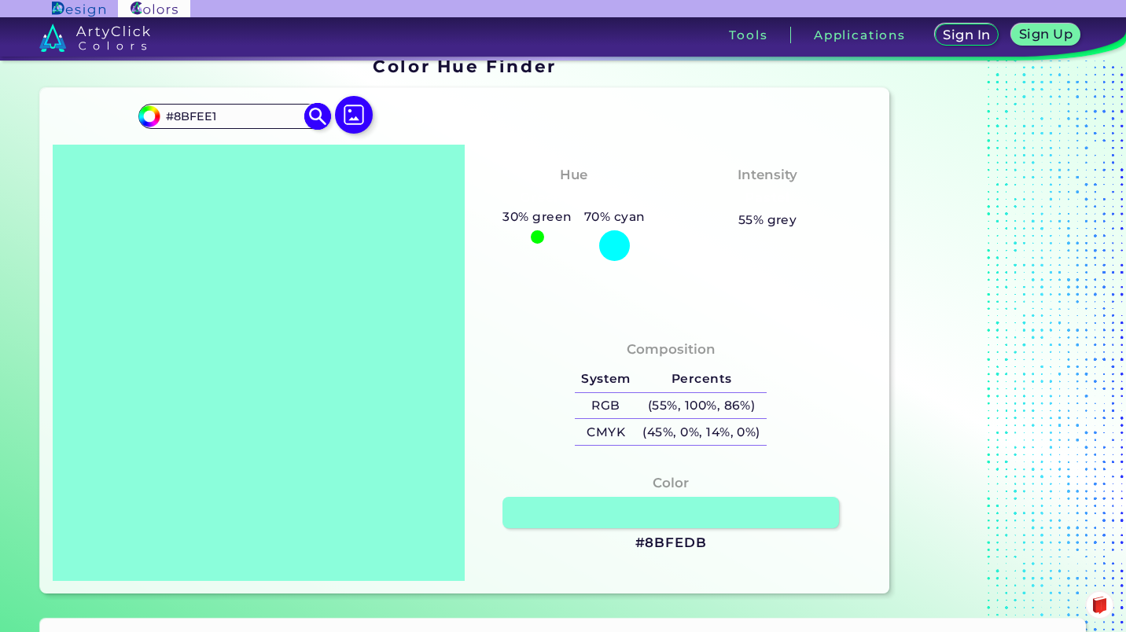
type input "#8BFEE7"
type input "#8bfeeb"
type input "#8BFEEB"
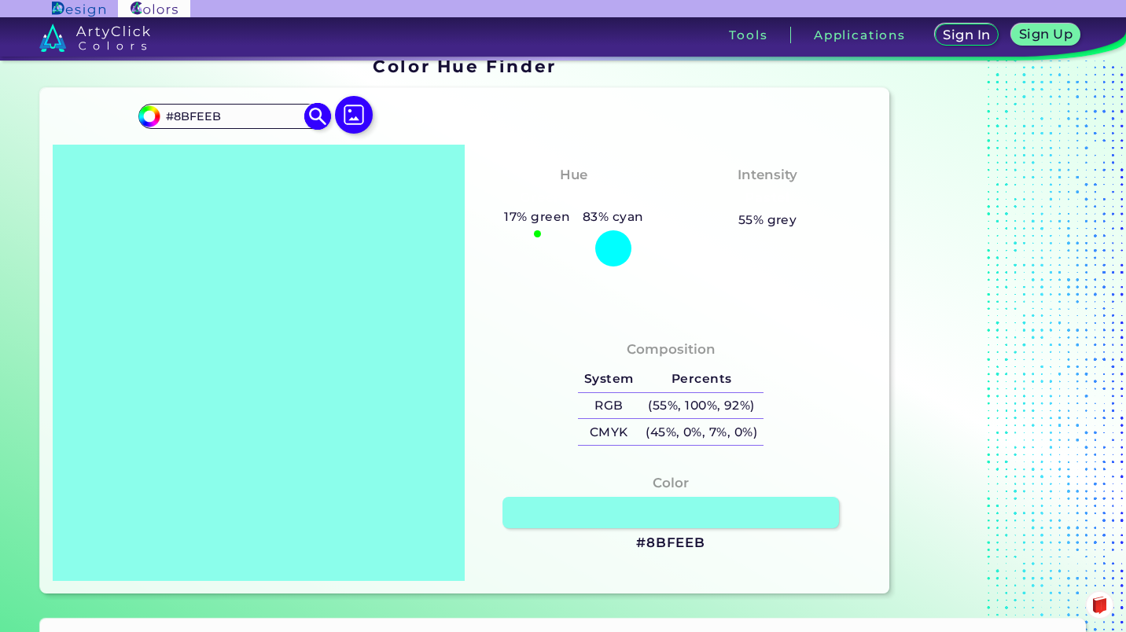
type input "#8bfef0"
type input "#8BFEF0"
type input "#8bfeeb"
type input "#8BFEEB"
type input "#8bfee7"
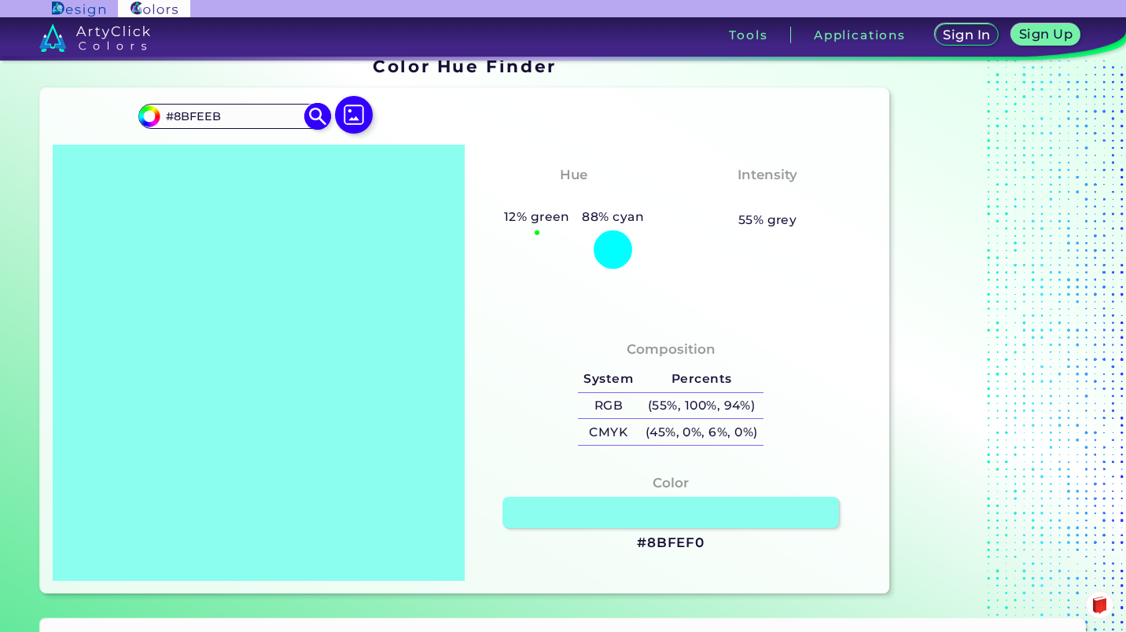
type input "#8BFEE7"
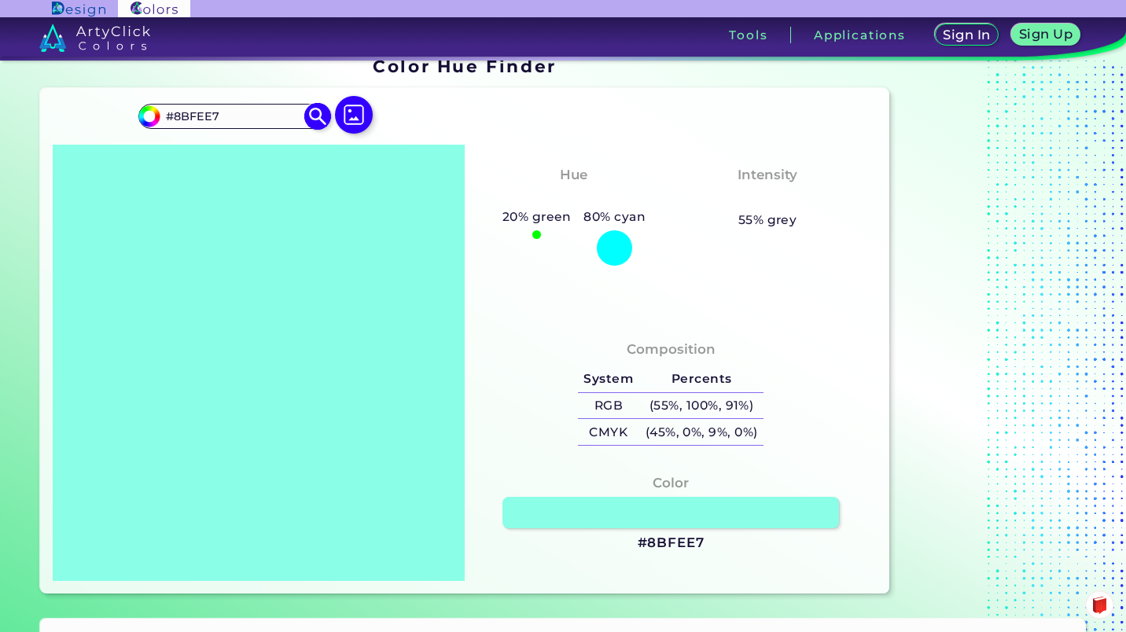
type input "#8bfee1"
type input "#8BFEE1"
type input "#8bfee7"
type input "#8BFEE7"
type input "#8bf9e3"
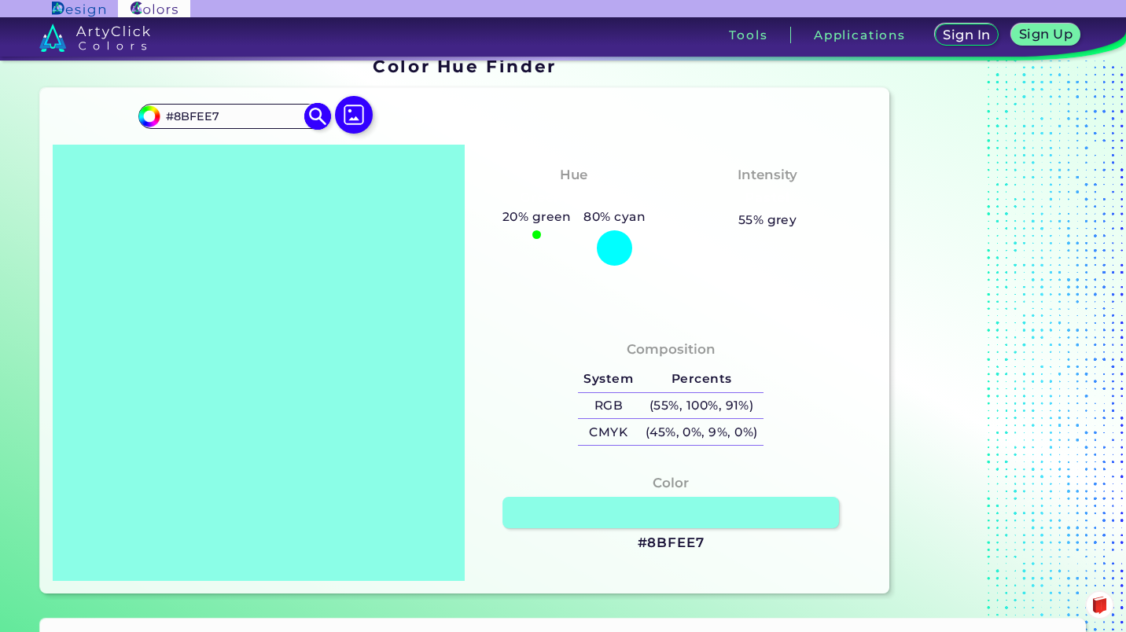
type input "#8BF9E3"
type input "#88f7e1"
type input "#88F7E1"
type input "#84f0da"
type input "#84F0DA"
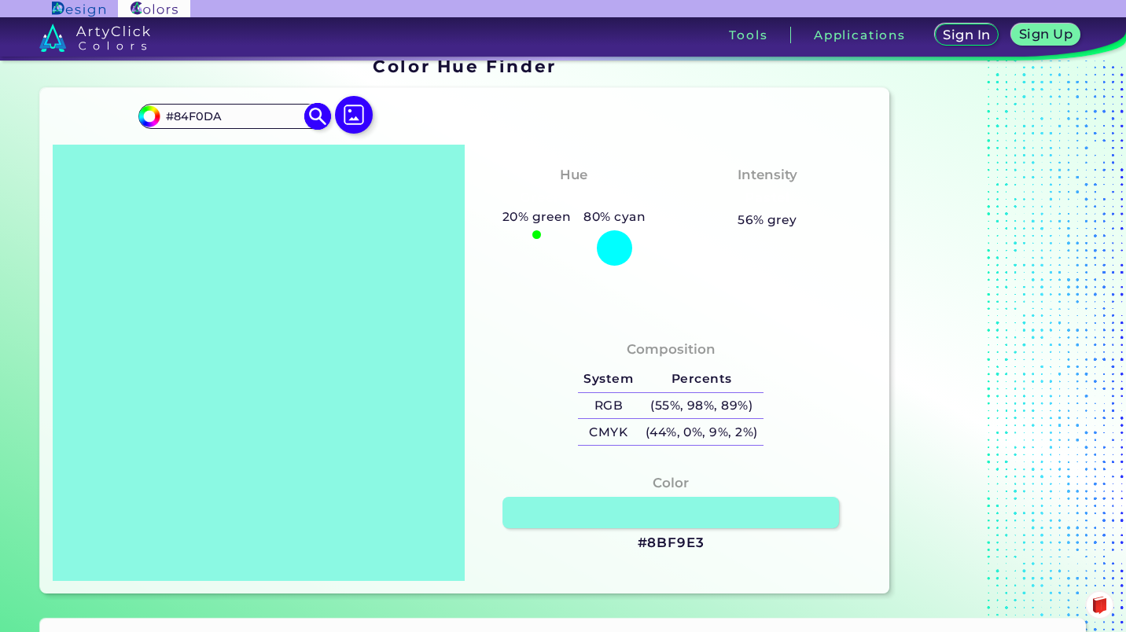
type input "#81e4d0"
type input "#81E4D0"
type input "#79d2c1"
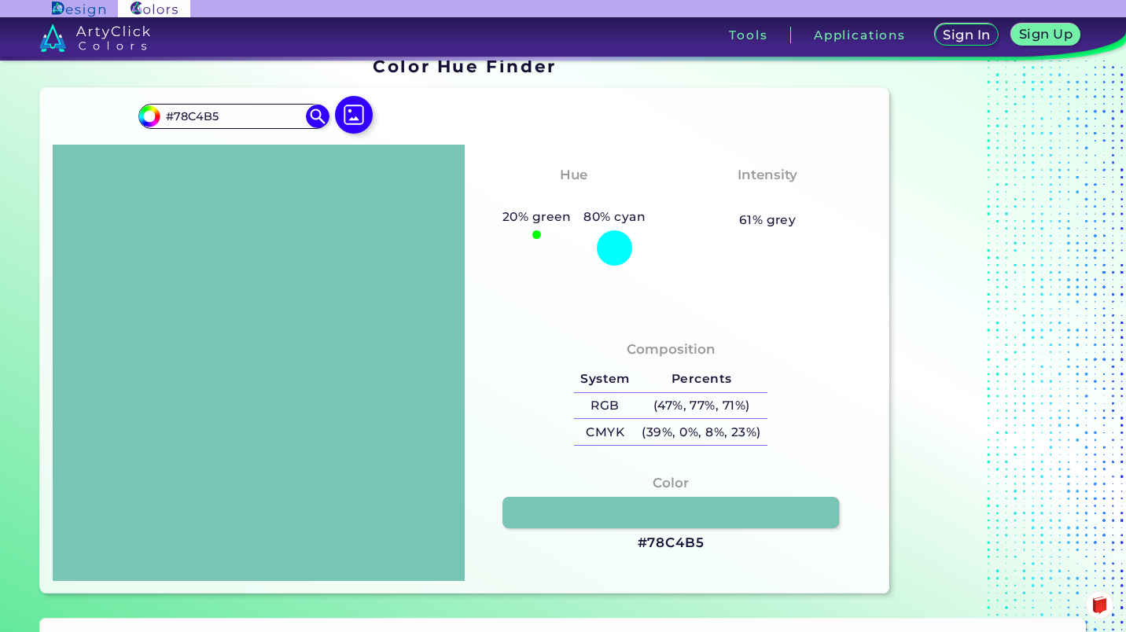
drag, startPoint x: 248, startPoint y: 109, endPoint x: 75, endPoint y: 116, distance: 173.1
click at [75, 116] on div "#78c4b5 #78C4B5 Acadia ◉ Acid Green ◉ Aero Blue ◉ Alabaster ◉ Albescent White ◉…" at bounding box center [464, 341] width 849 height 506
